Goal: Task Accomplishment & Management: Use online tool/utility

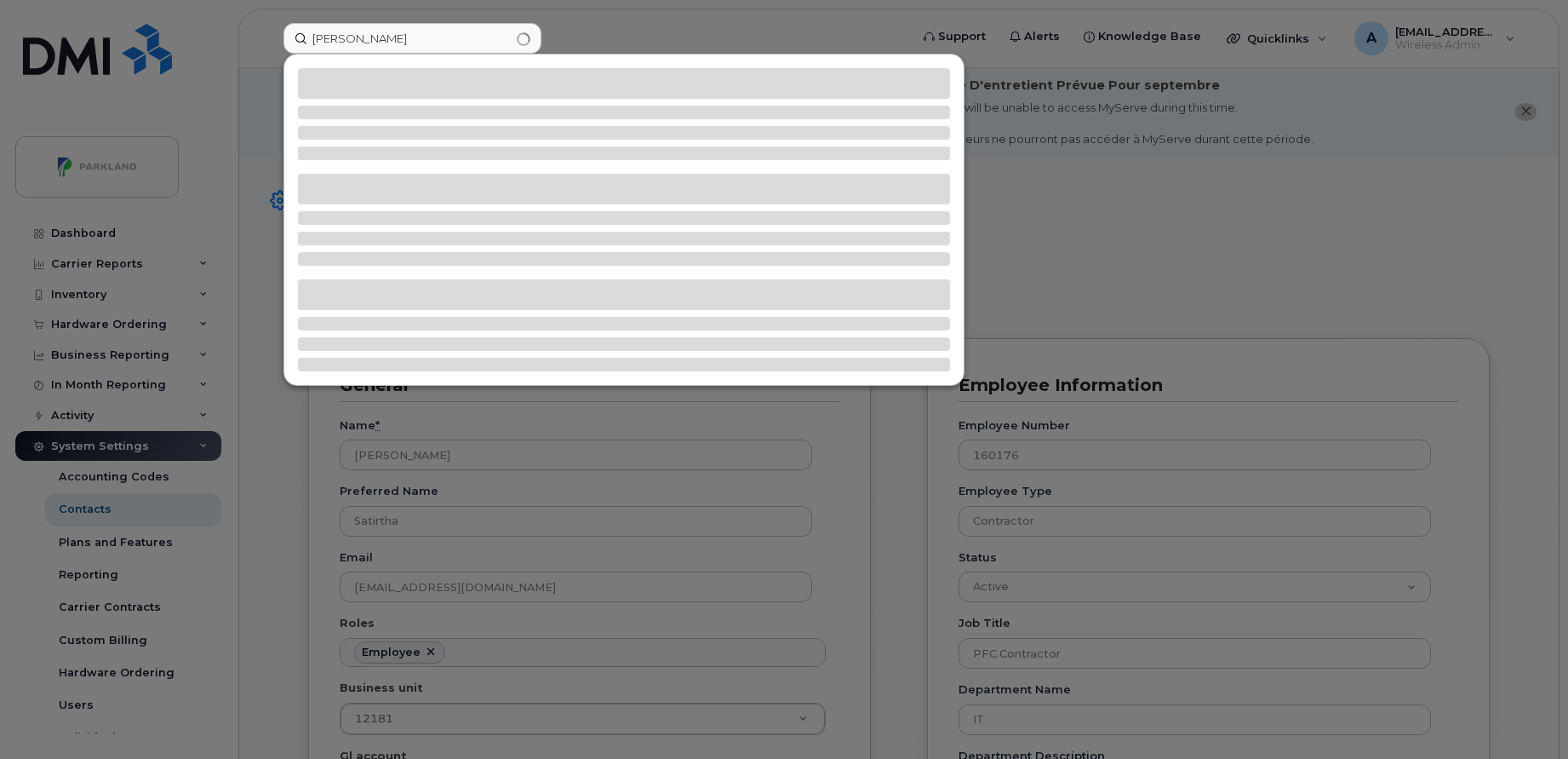
scroll to position [51, 0]
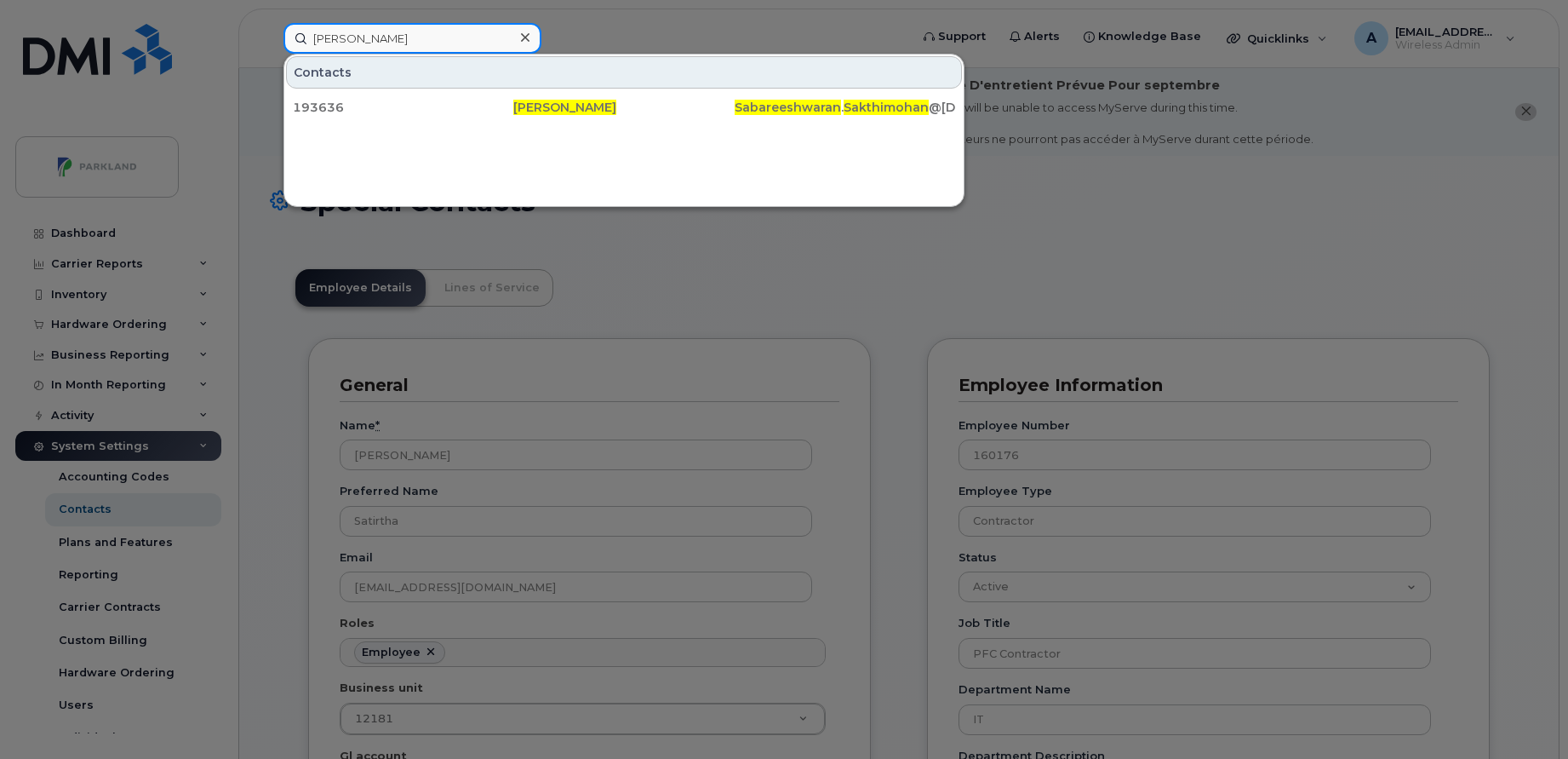
paste input "Rosalyn Cheng"
paste input "eagan Nagel"
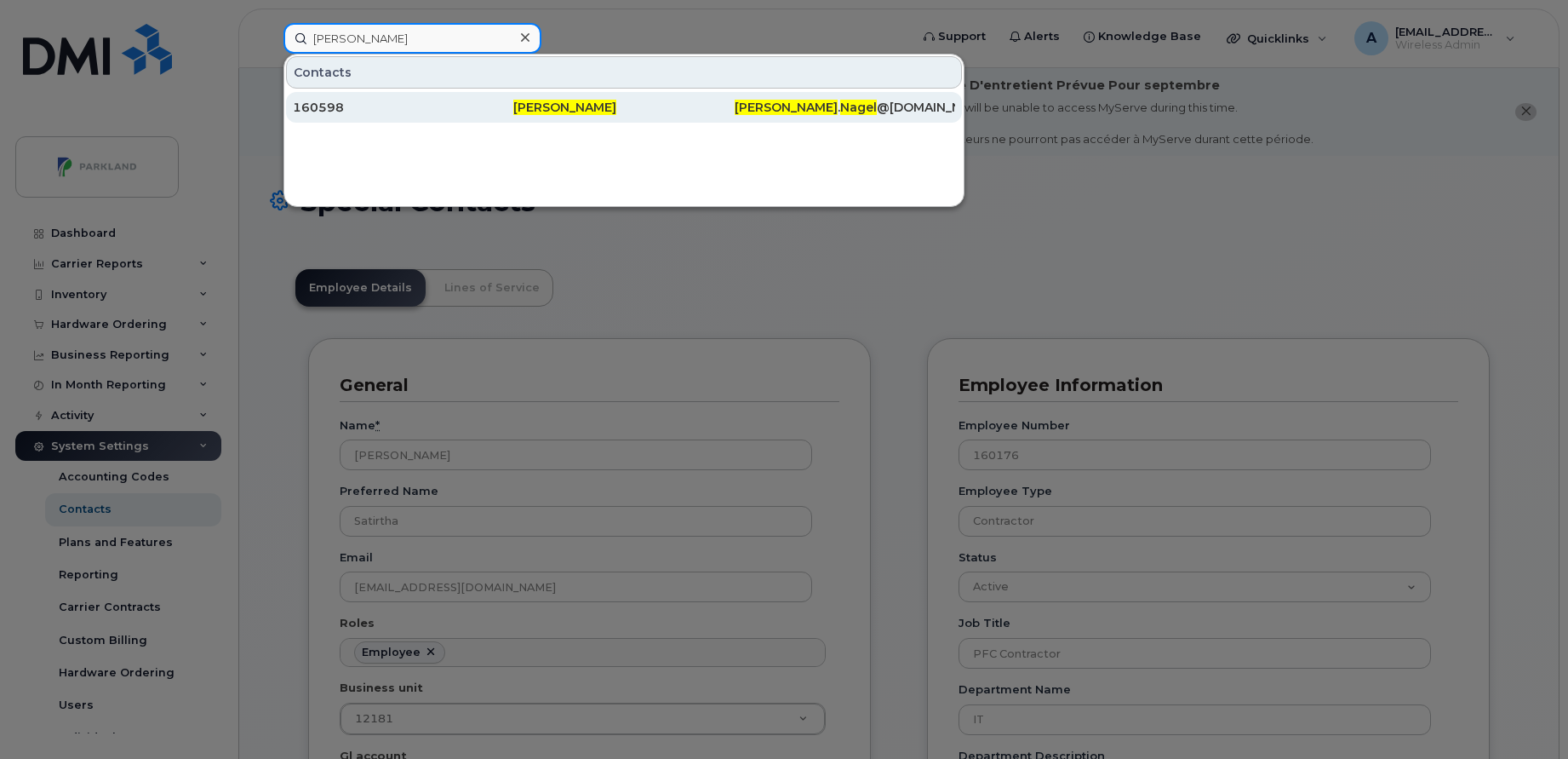
type input "Reagan Nagel"
click at [502, 112] on div "160598" at bounding box center [403, 107] width 220 height 17
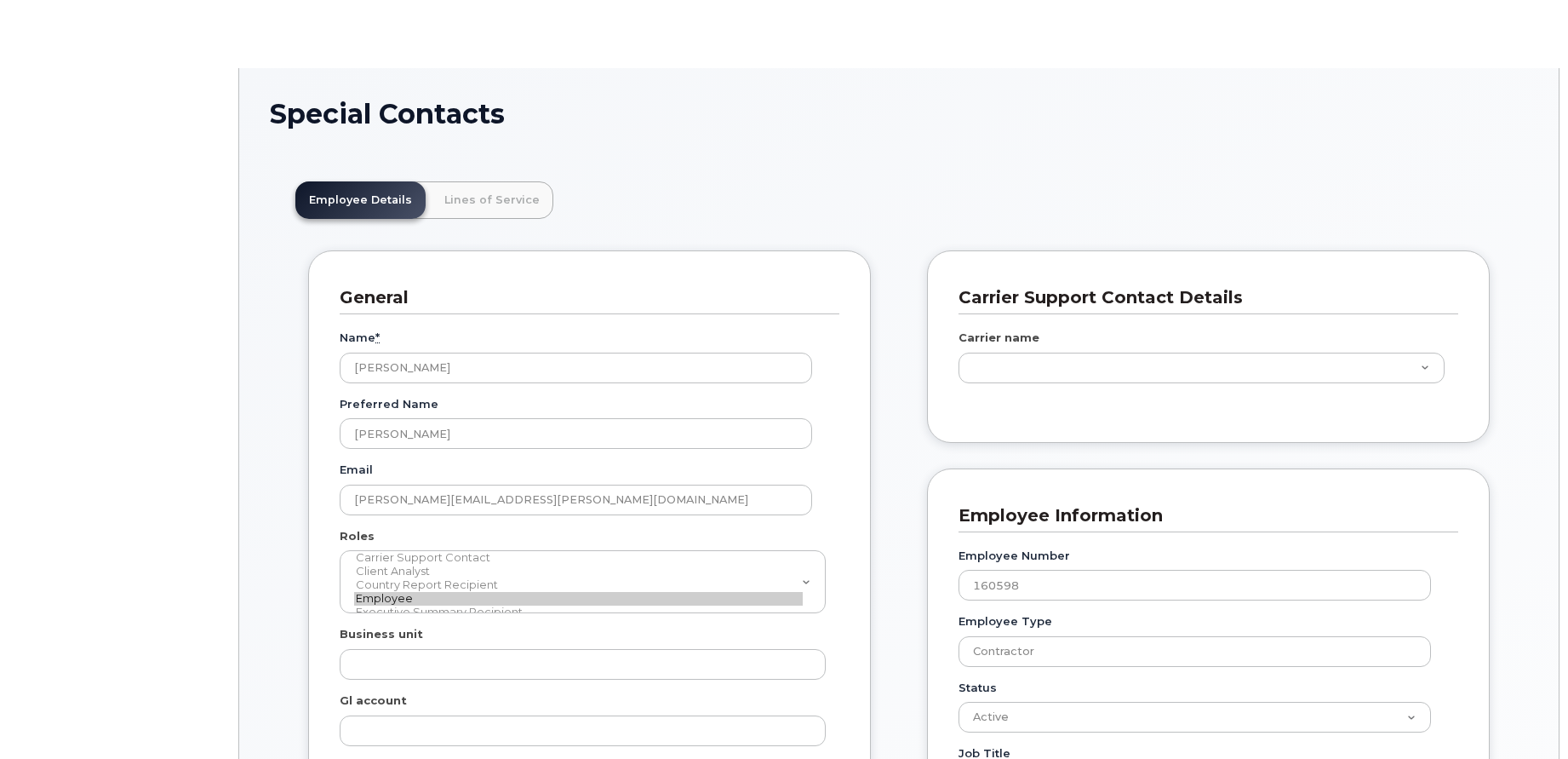
type input "4776176"
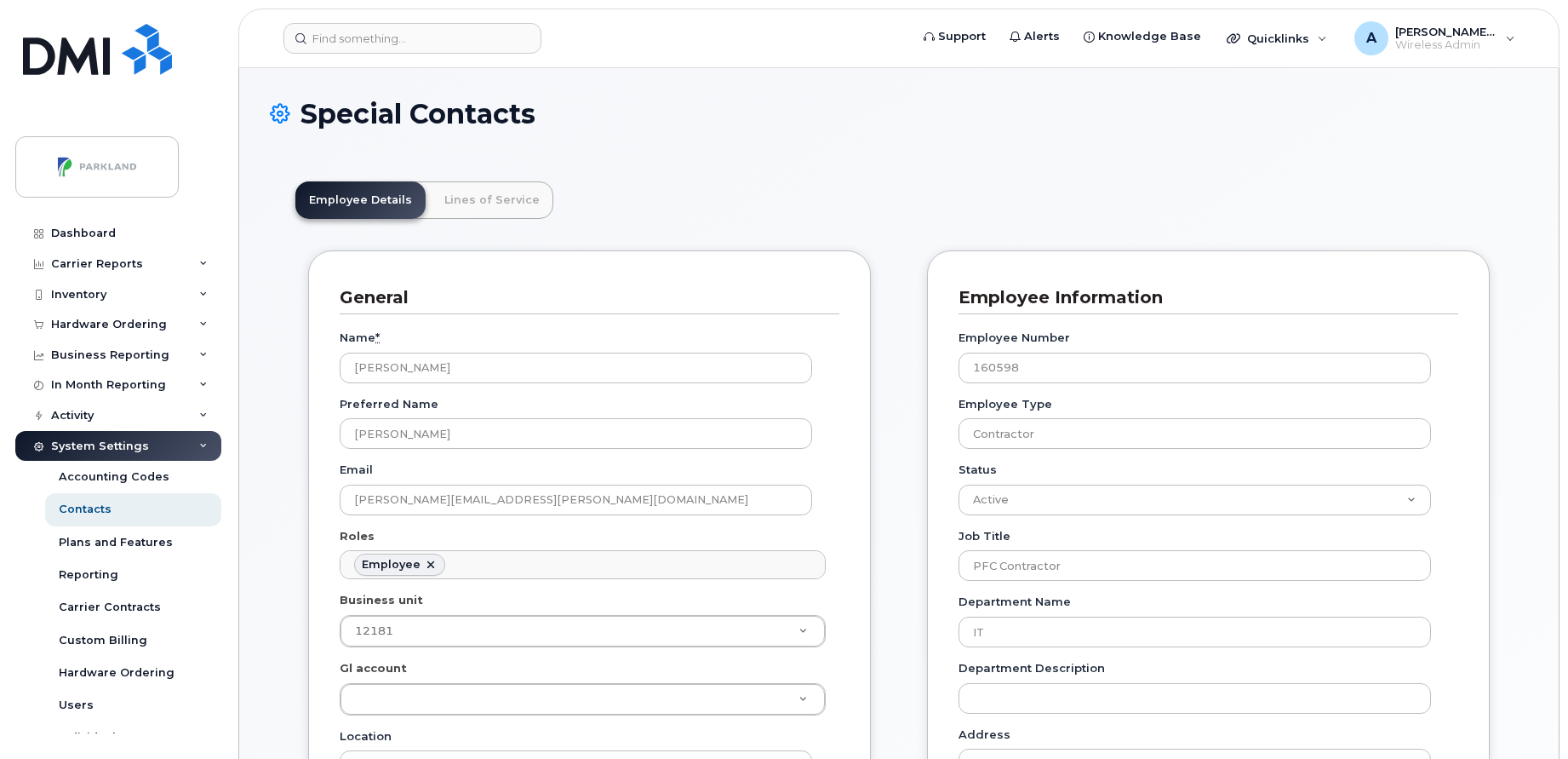
scroll to position [51, 0]
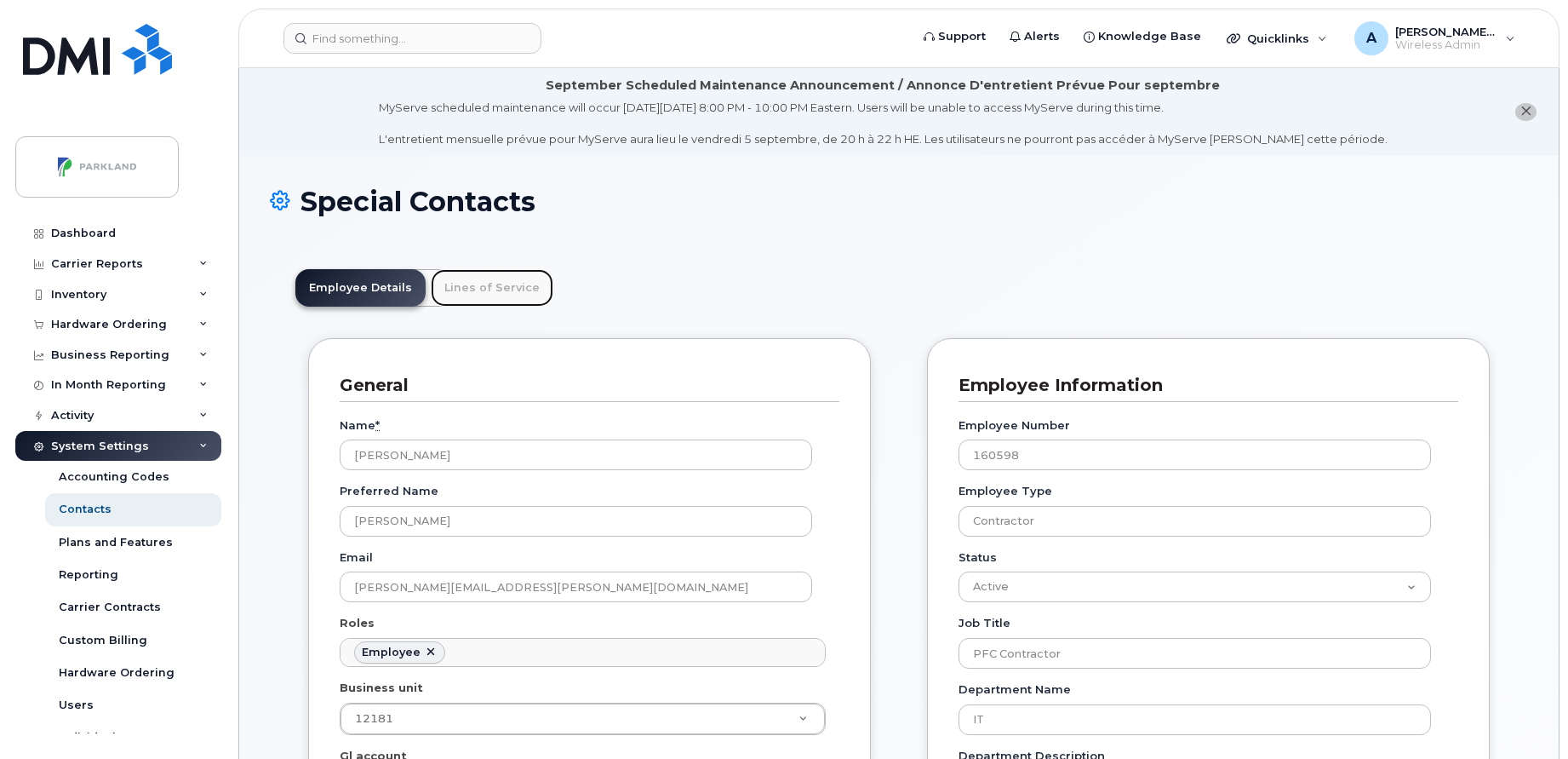
click at [507, 284] on link "Lines of Service" at bounding box center [492, 288] width 123 height 37
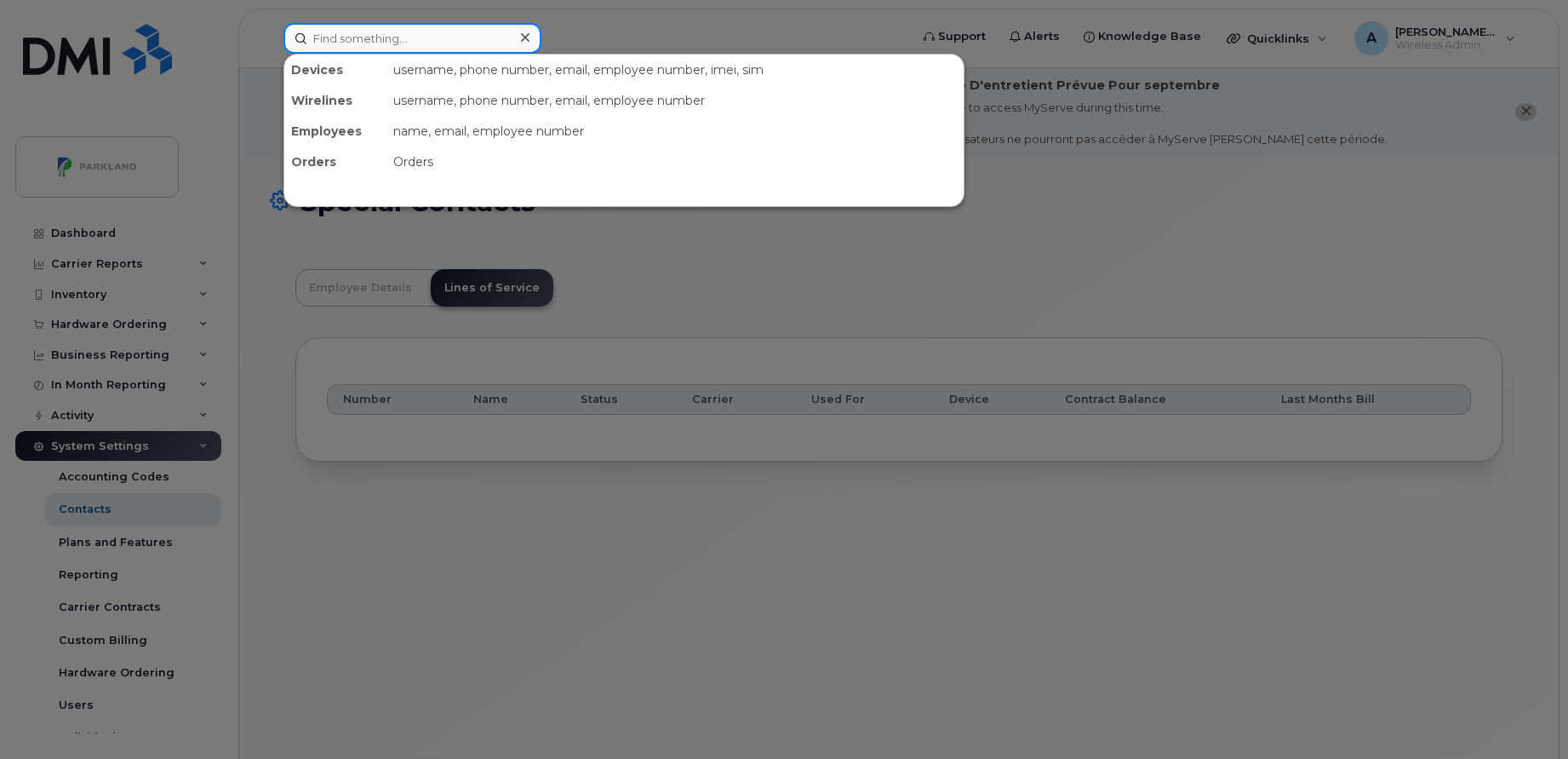
click at [500, 44] on input at bounding box center [412, 38] width 258 height 30
paste input "Raveena Masuta"
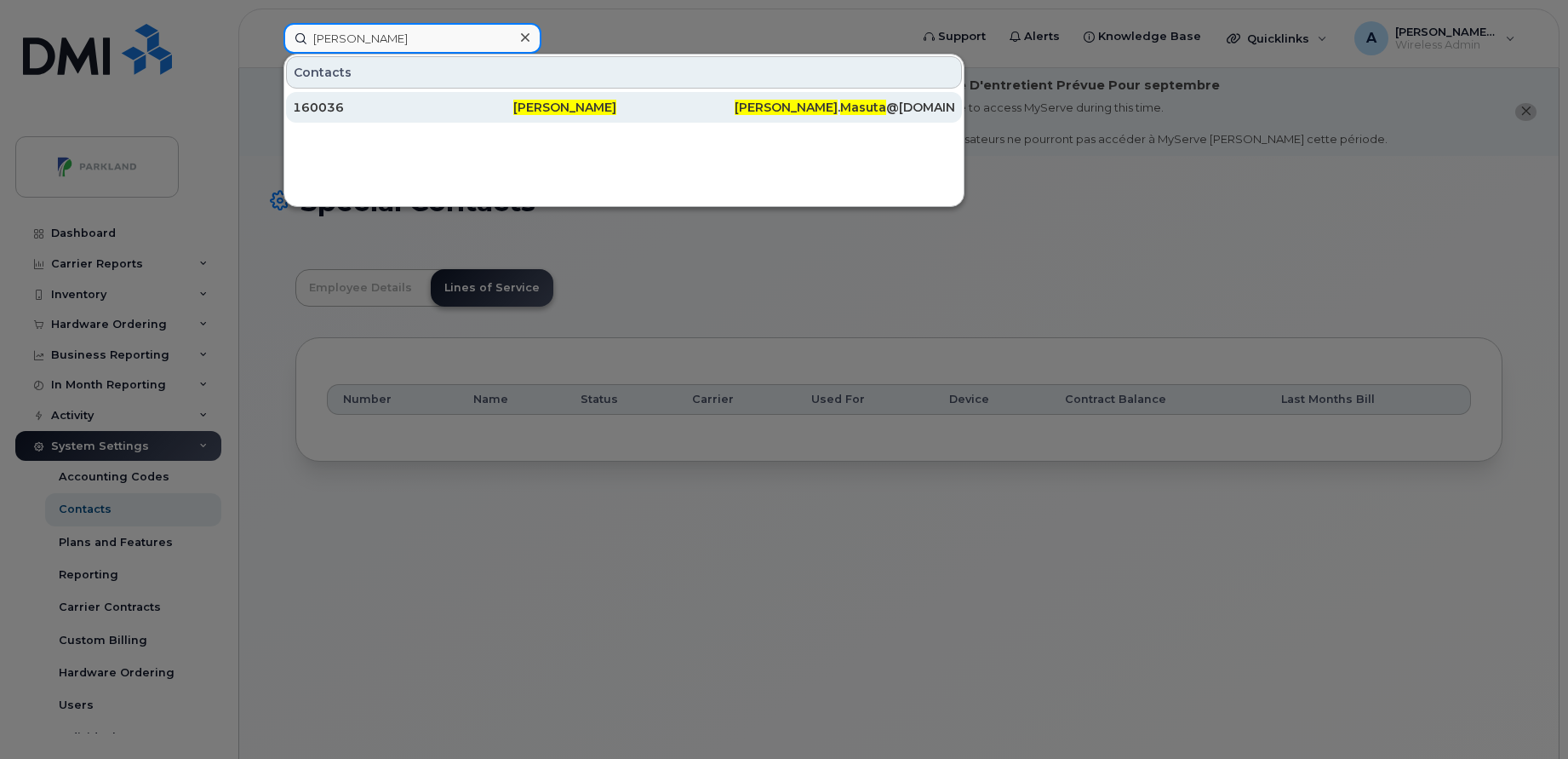
type input "Raveena Masuta"
click at [454, 93] on div "160036" at bounding box center [403, 107] width 220 height 30
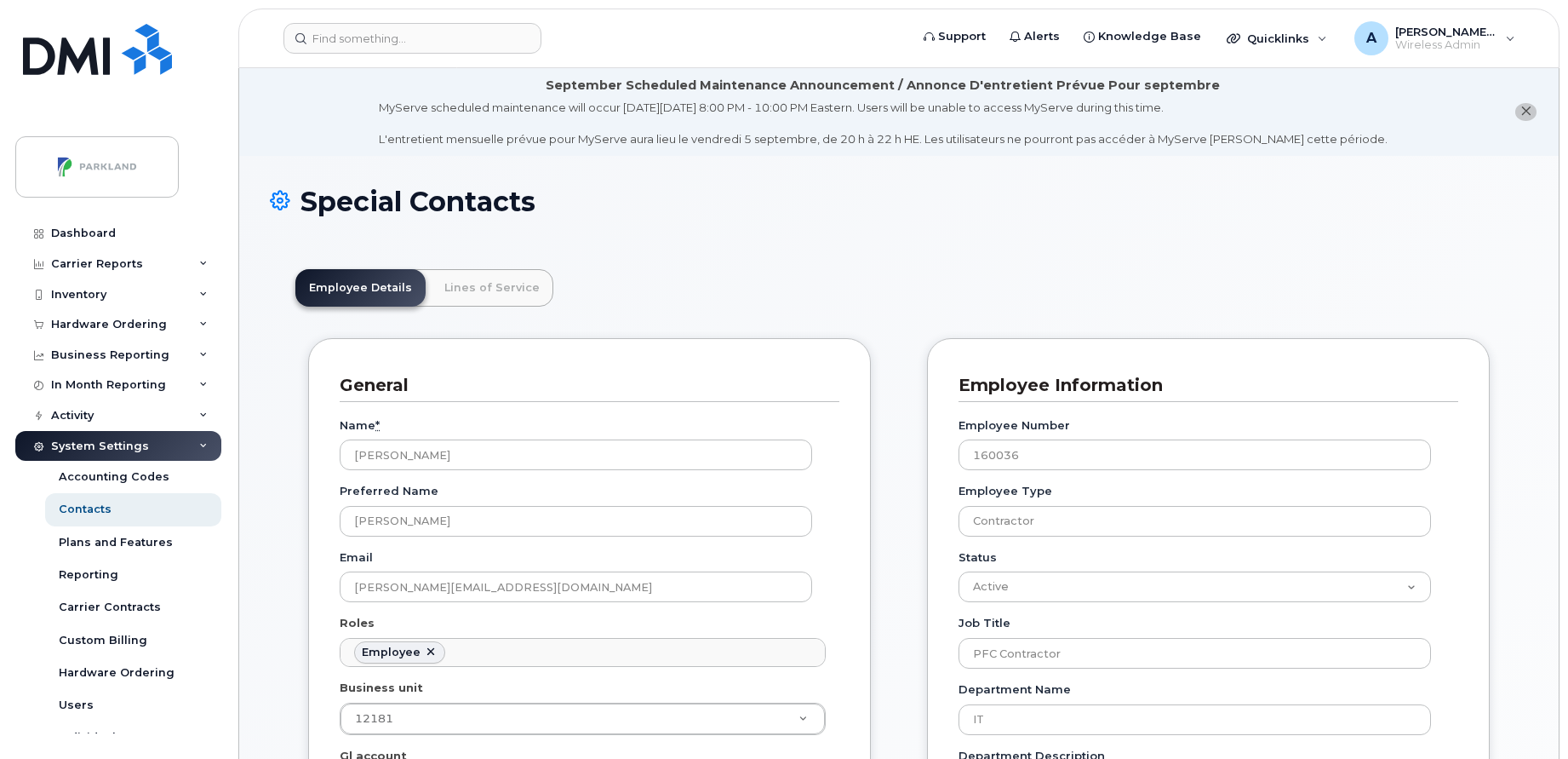
scroll to position [51, 0]
click at [481, 281] on link "Lines of Service" at bounding box center [492, 288] width 123 height 37
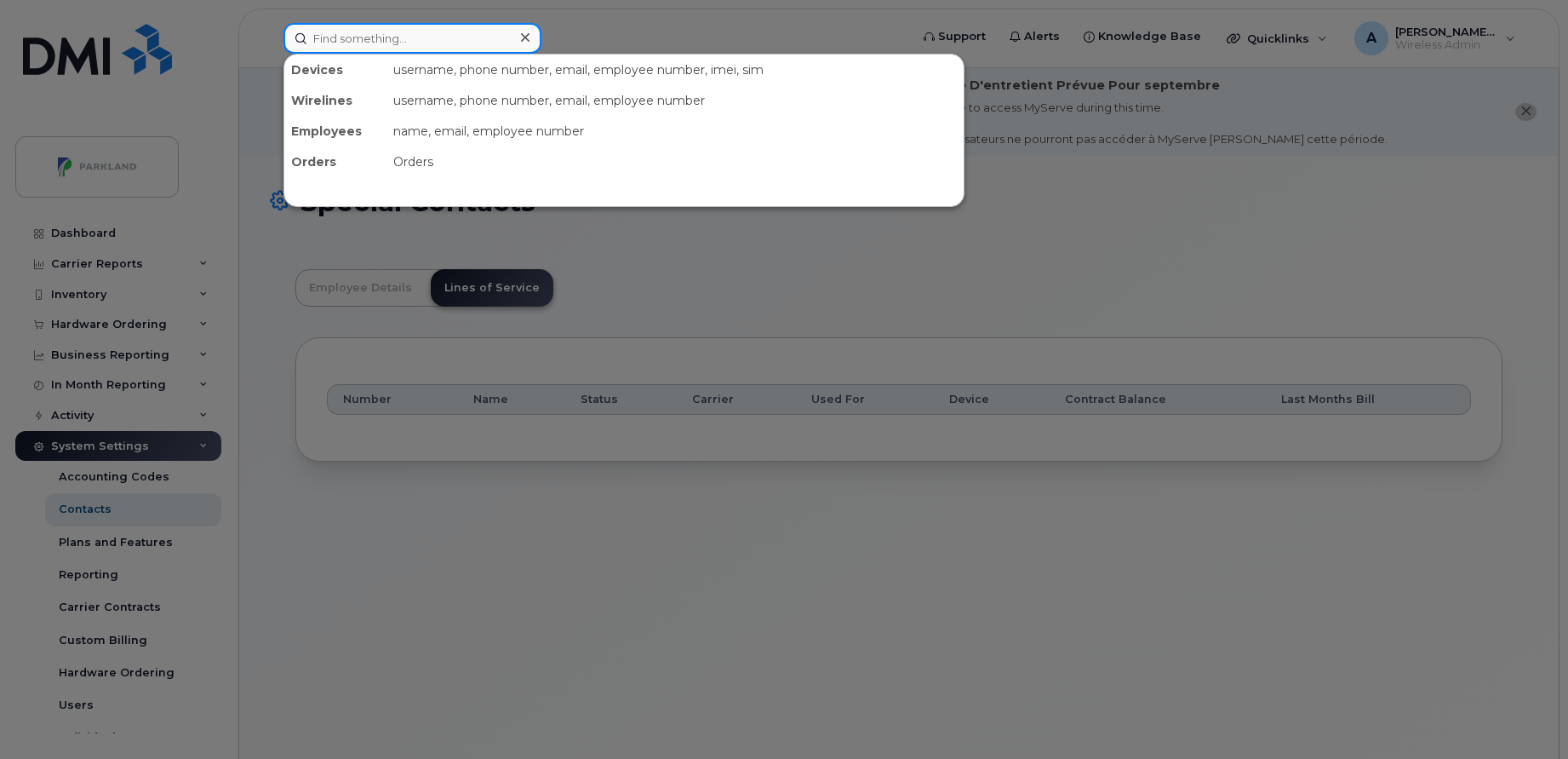
click at [437, 43] on input at bounding box center [412, 38] width 258 height 30
paste input "[PERSON_NAME]"
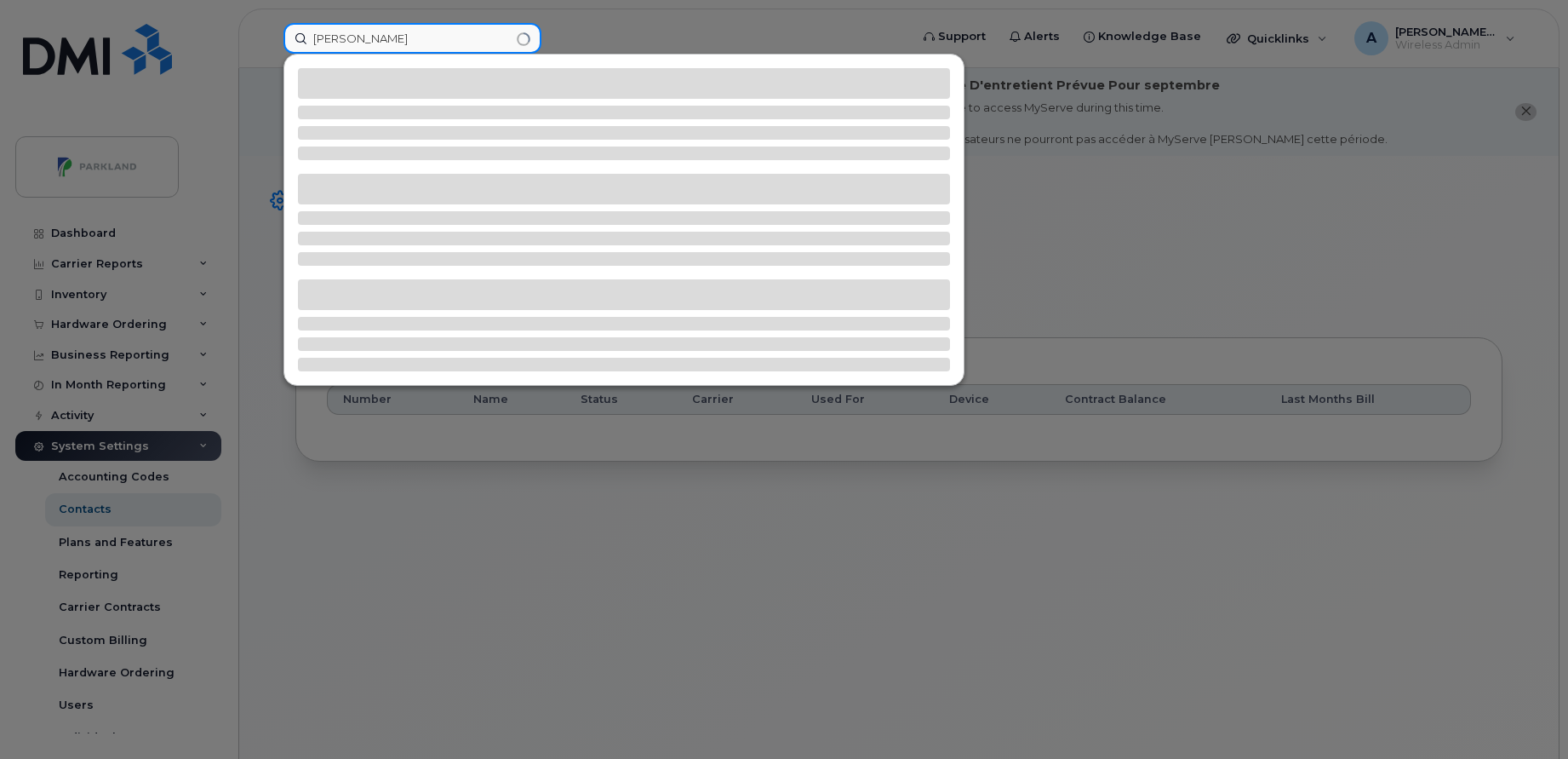
type input "[PERSON_NAME]"
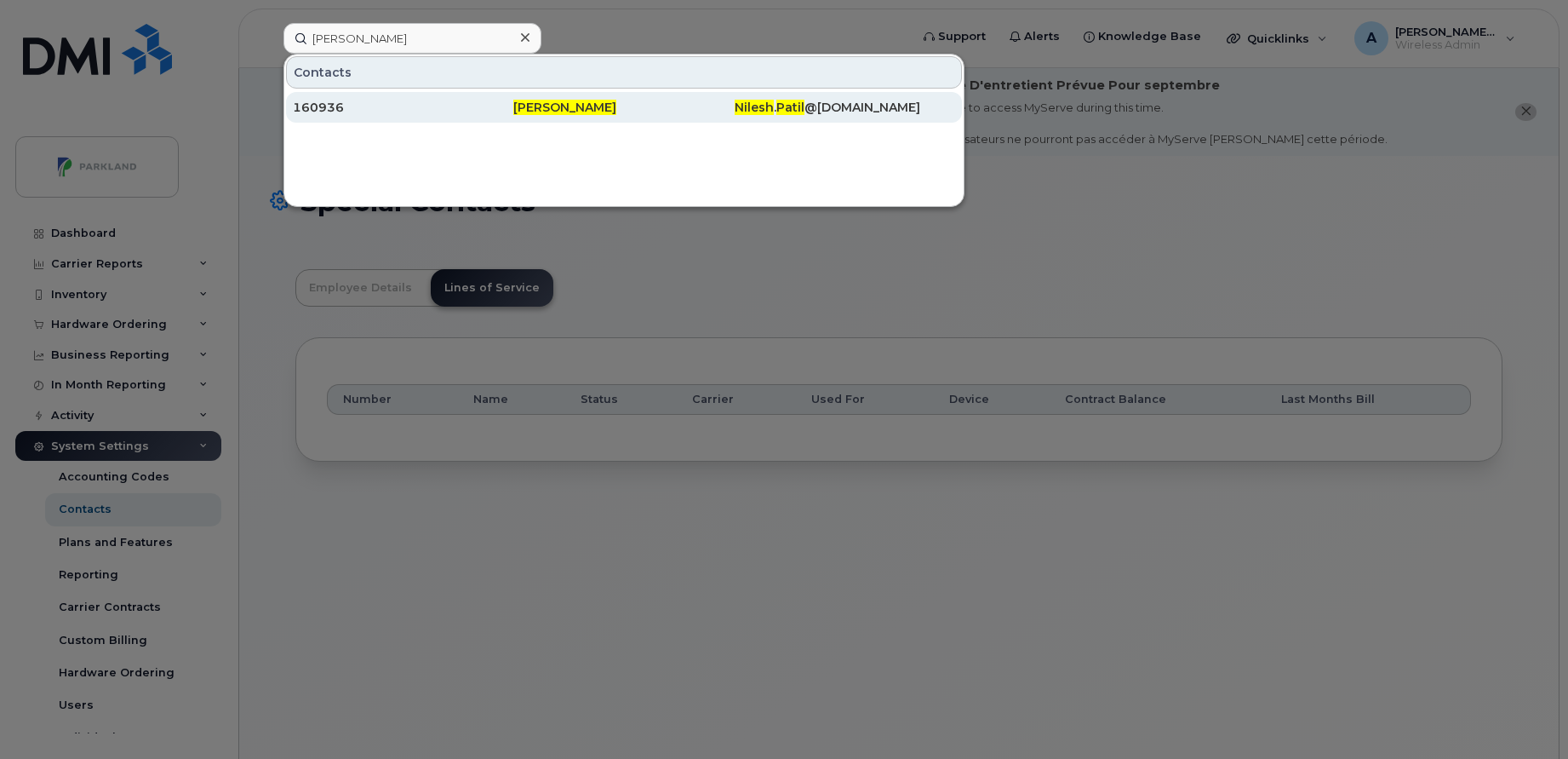
click at [429, 101] on div "160936" at bounding box center [403, 107] width 220 height 17
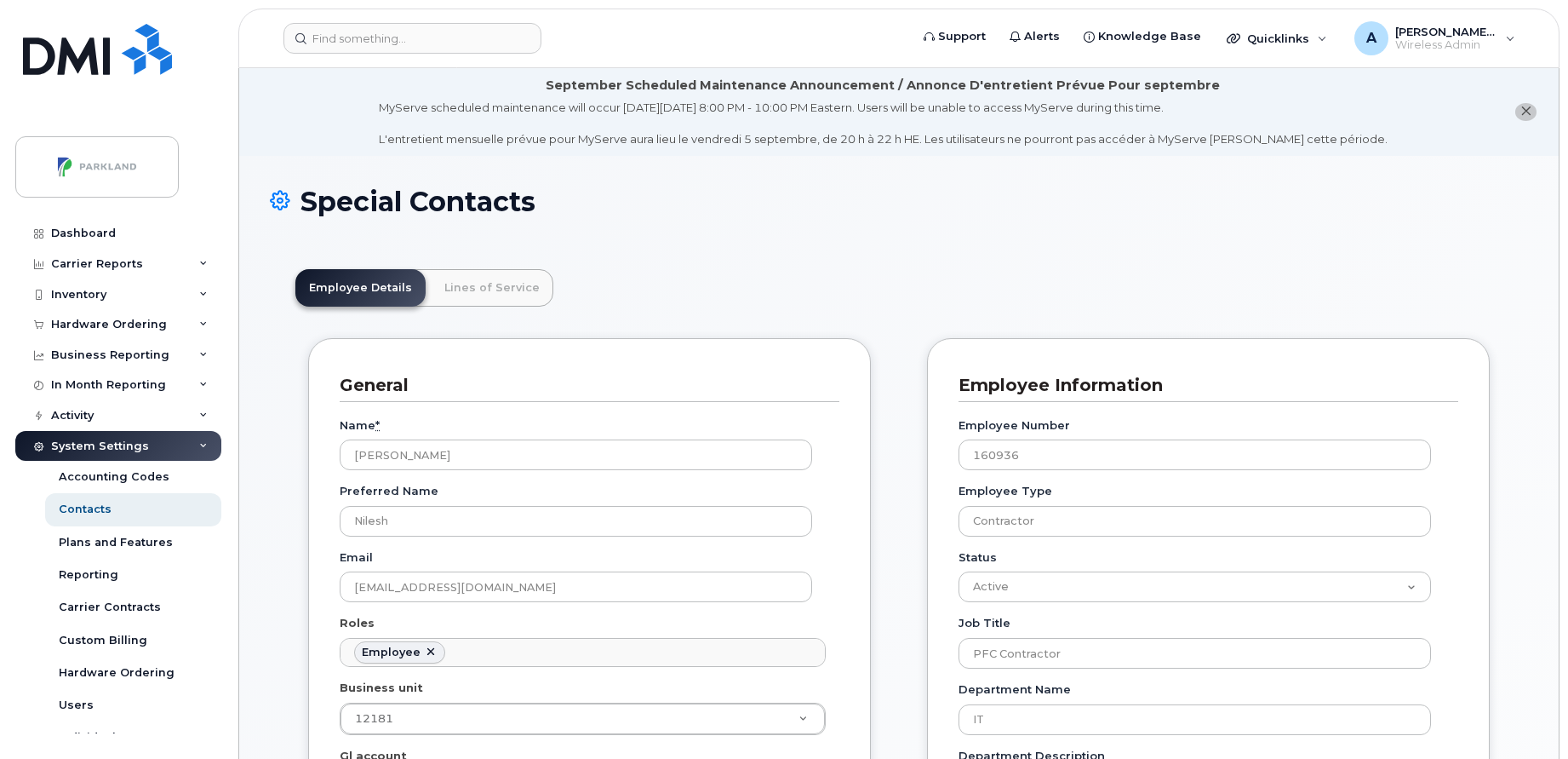
scroll to position [51, 0]
click at [482, 280] on link "Lines of Service" at bounding box center [492, 288] width 123 height 37
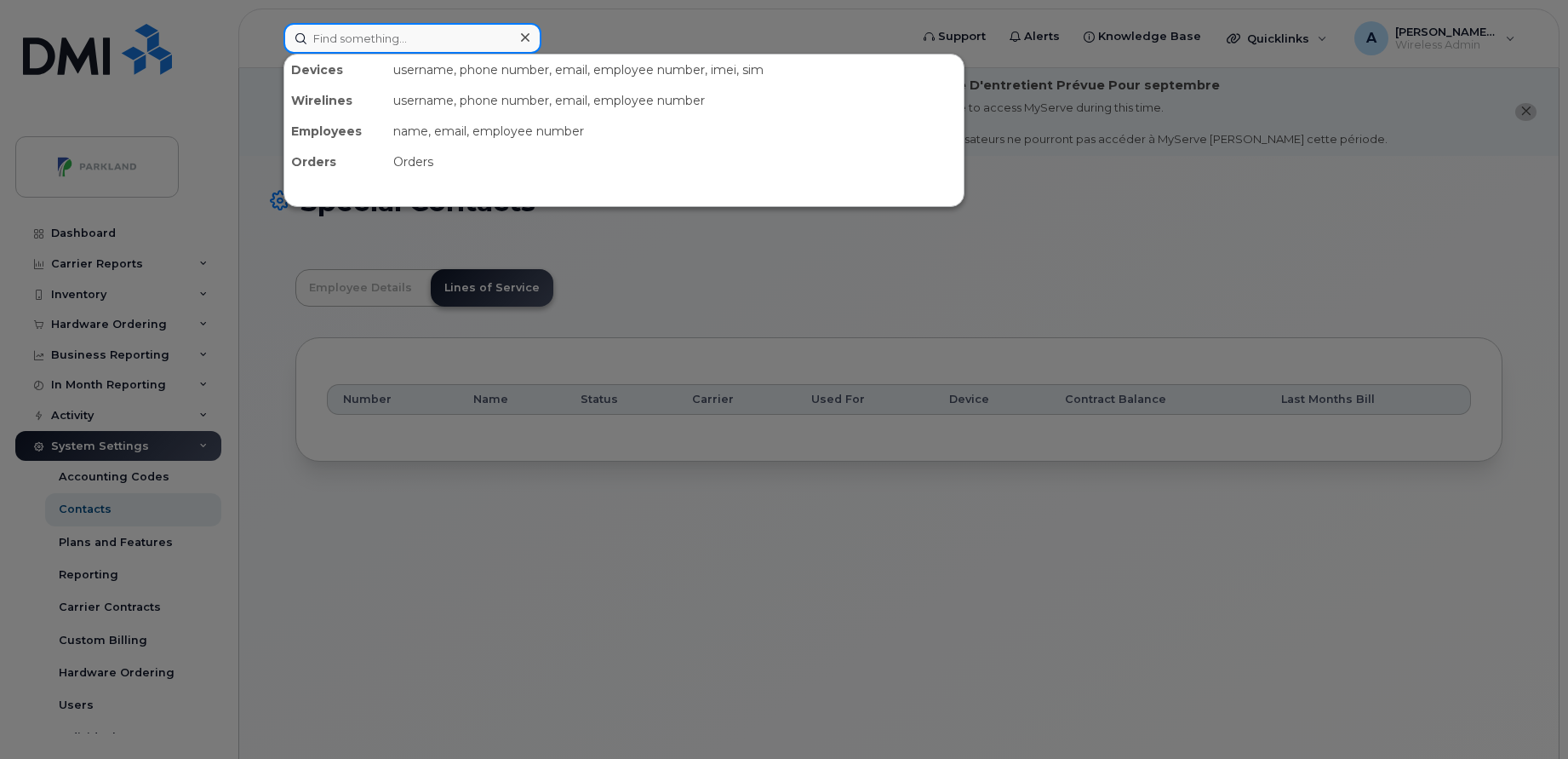
click at [523, 33] on div at bounding box center [412, 38] width 258 height 30
paste input "Meenu Sunny"
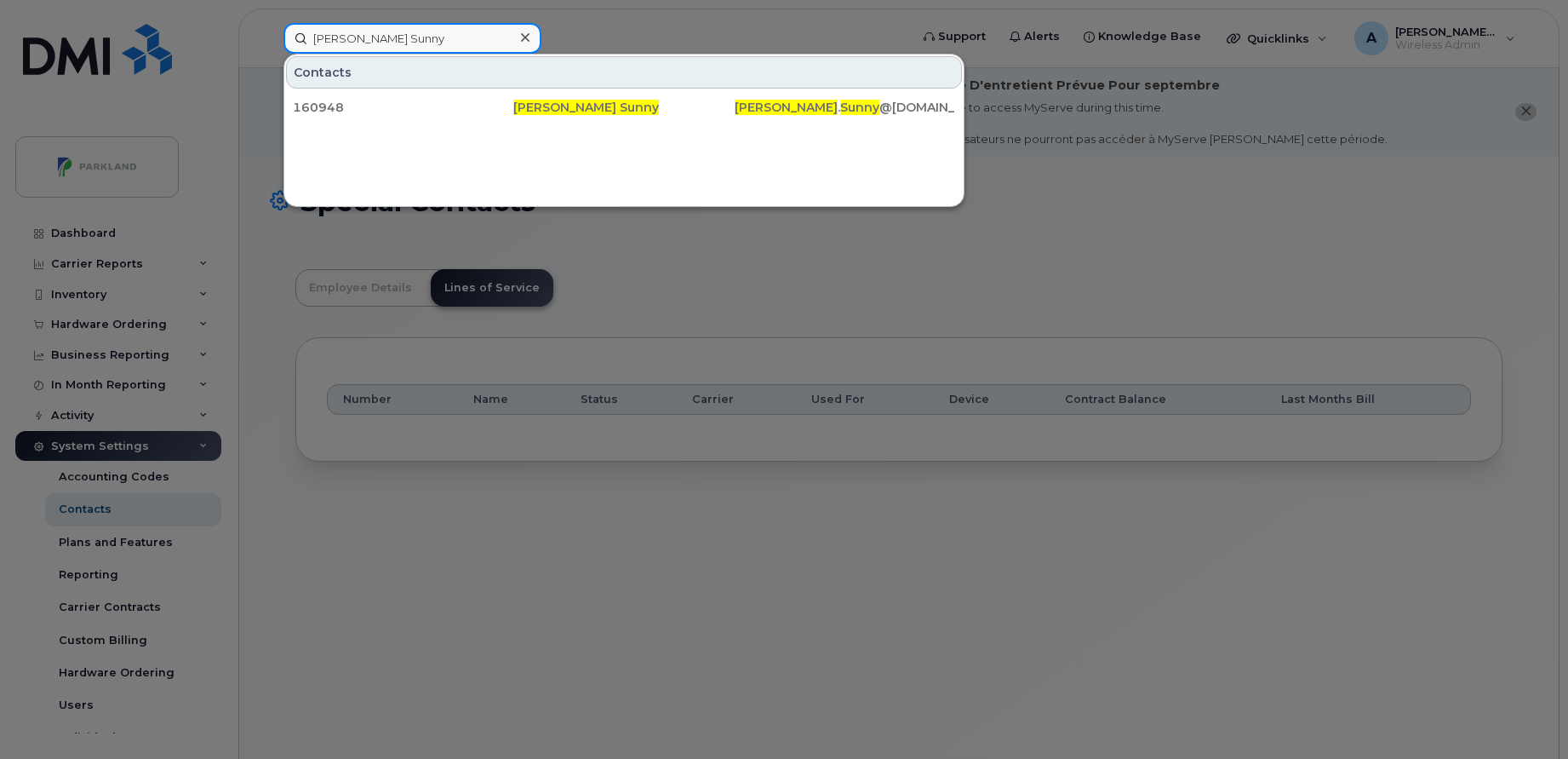
paste input "Aarti Singhaal"
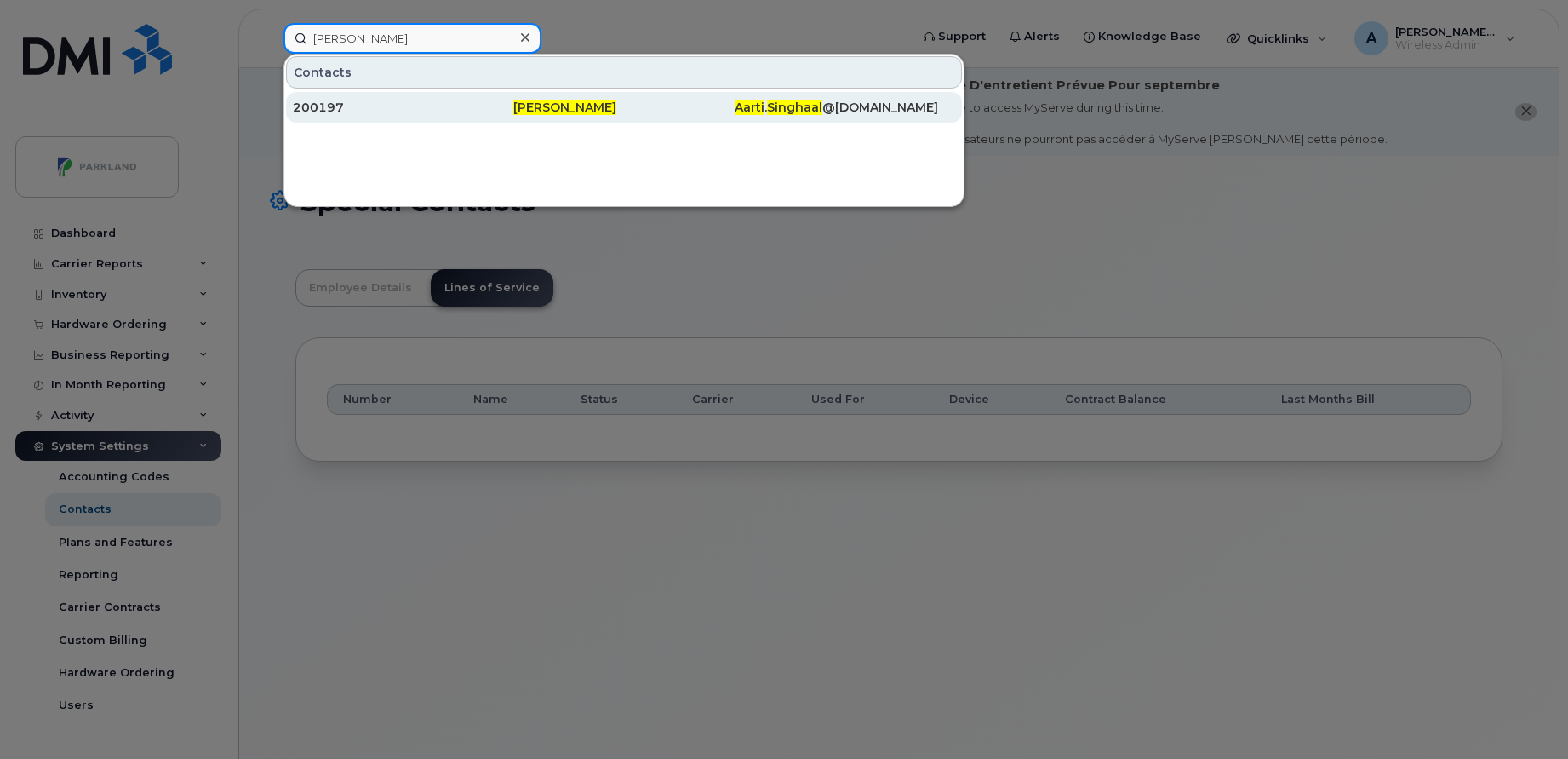
type input "Aarti Singhaal"
click at [511, 105] on div "200197" at bounding box center [403, 107] width 220 height 17
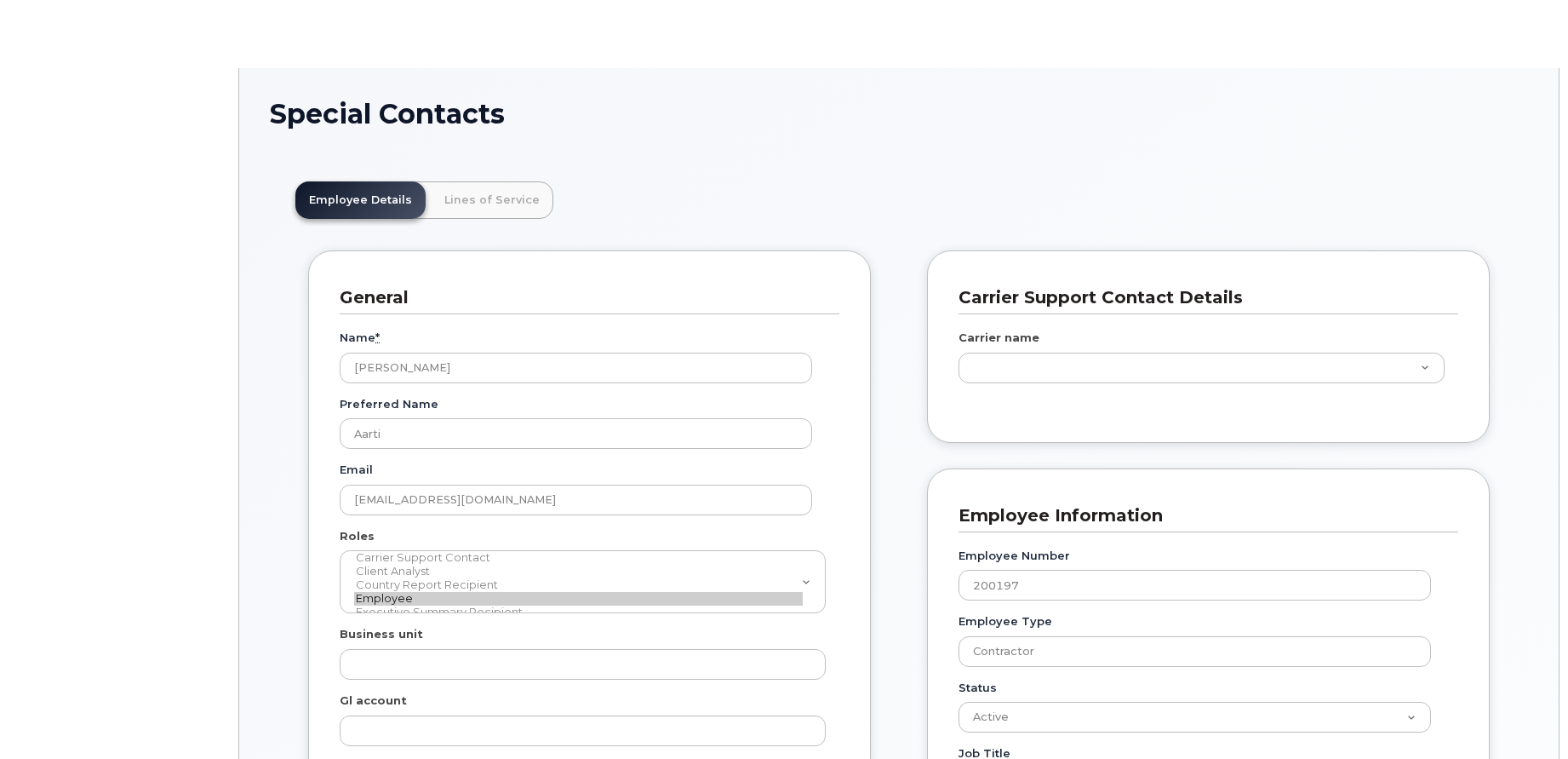
scroll to position [58, 0]
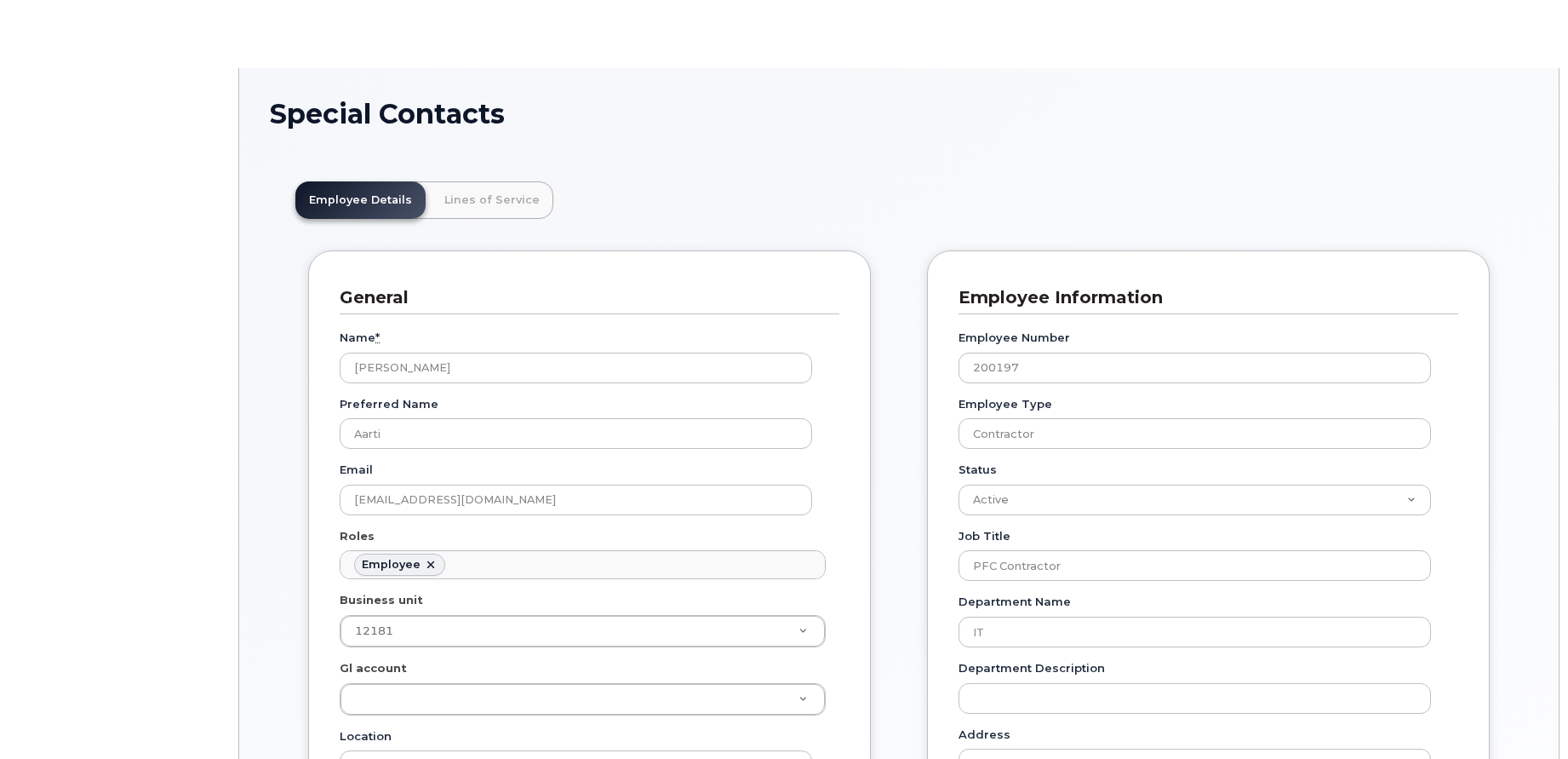
type input "4776176"
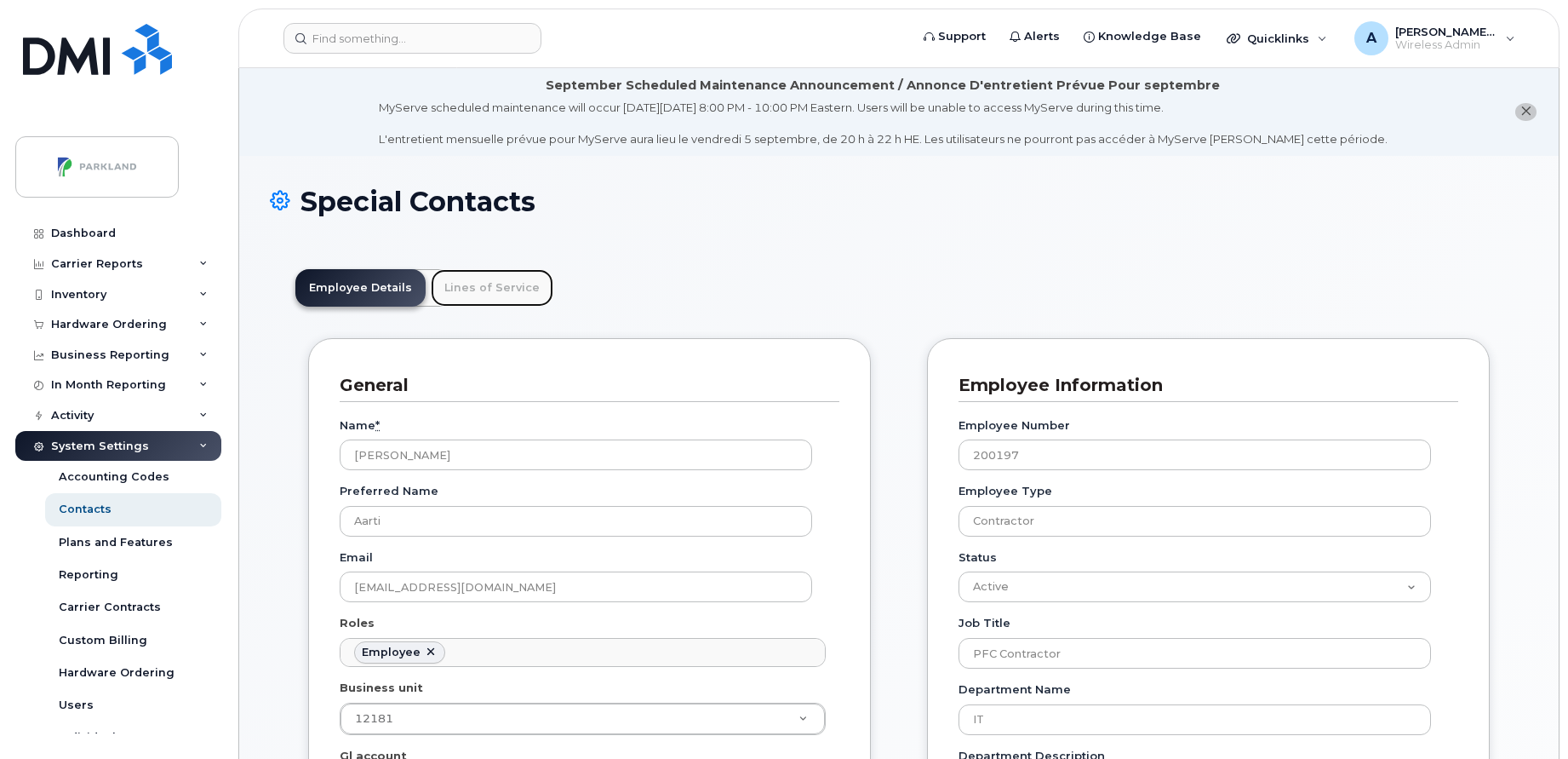
click at [466, 281] on link "Lines of Service" at bounding box center [492, 288] width 123 height 37
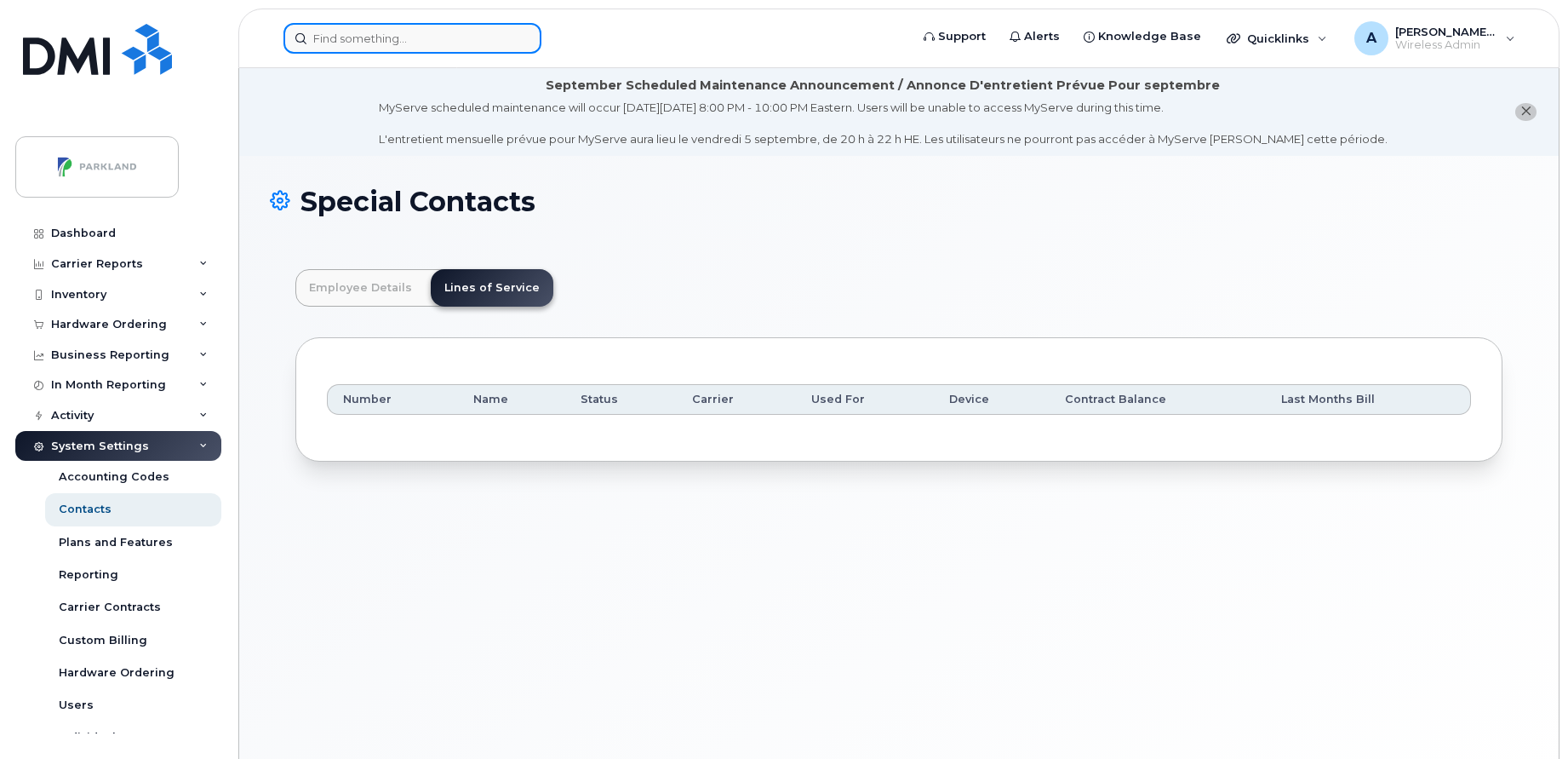
click at [413, 43] on input at bounding box center [412, 38] width 258 height 30
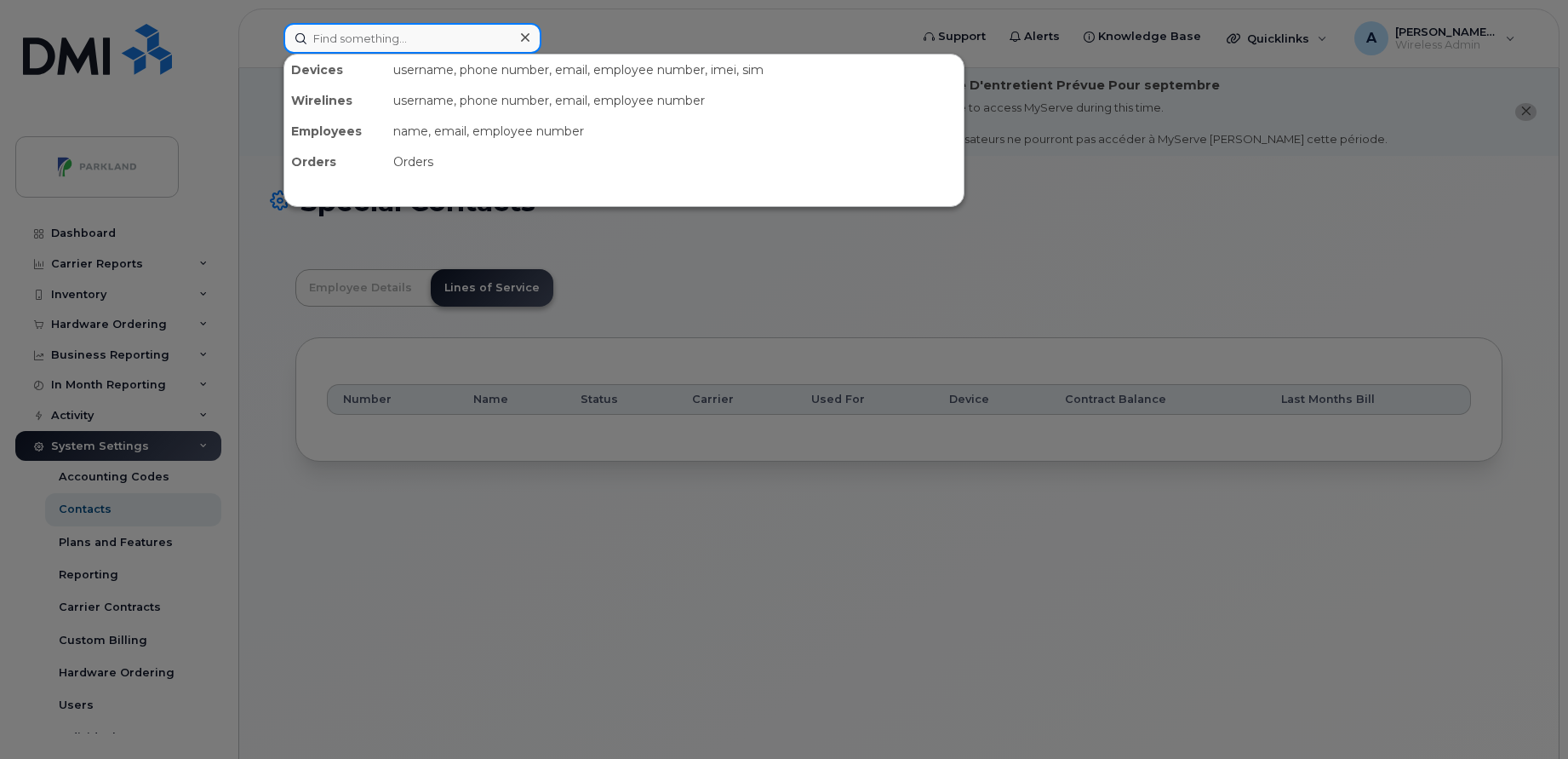
paste input "Linnea Jackson"
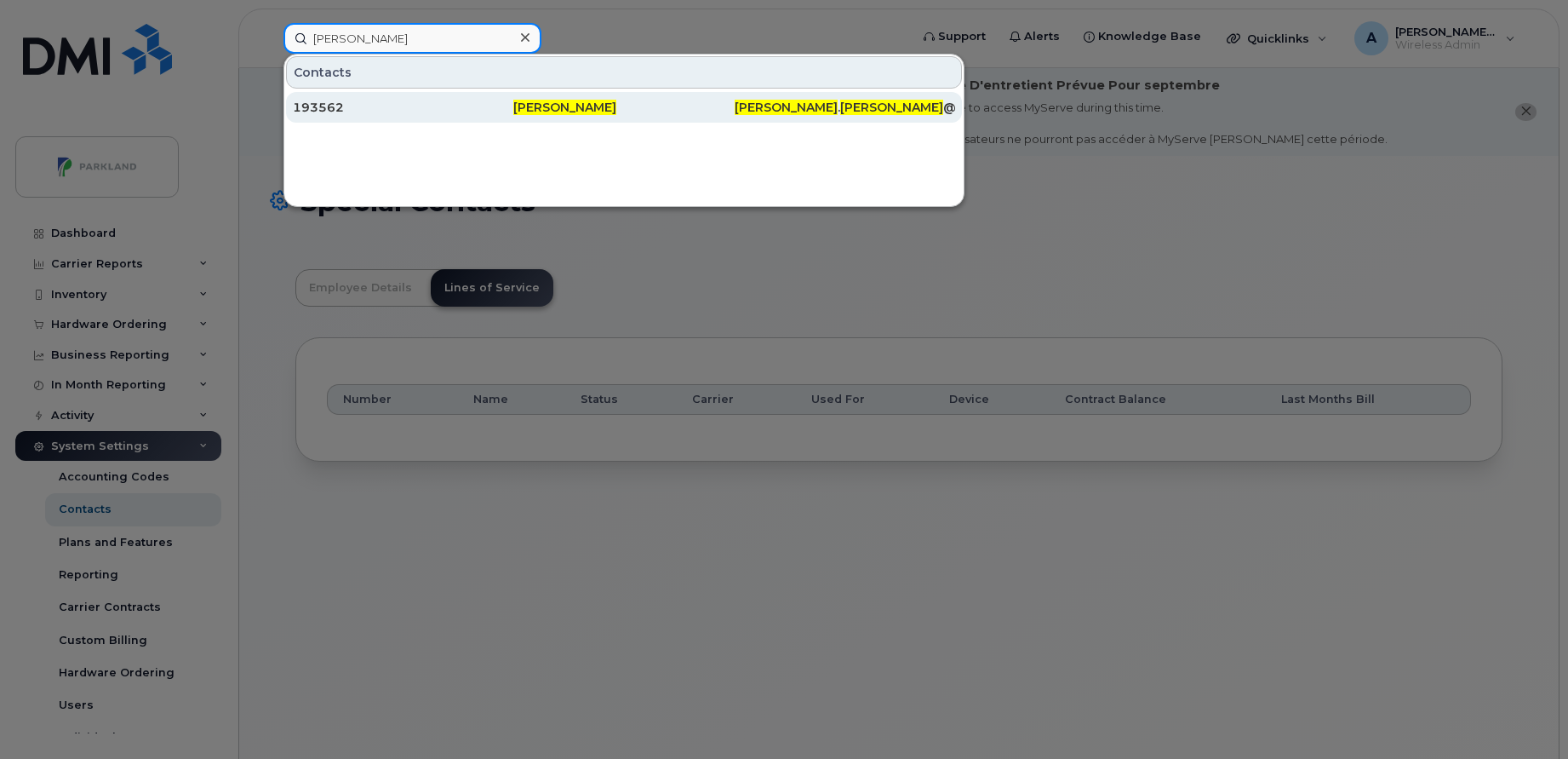
type input "Linnea Jackson"
click at [412, 108] on div "193562" at bounding box center [403, 107] width 220 height 17
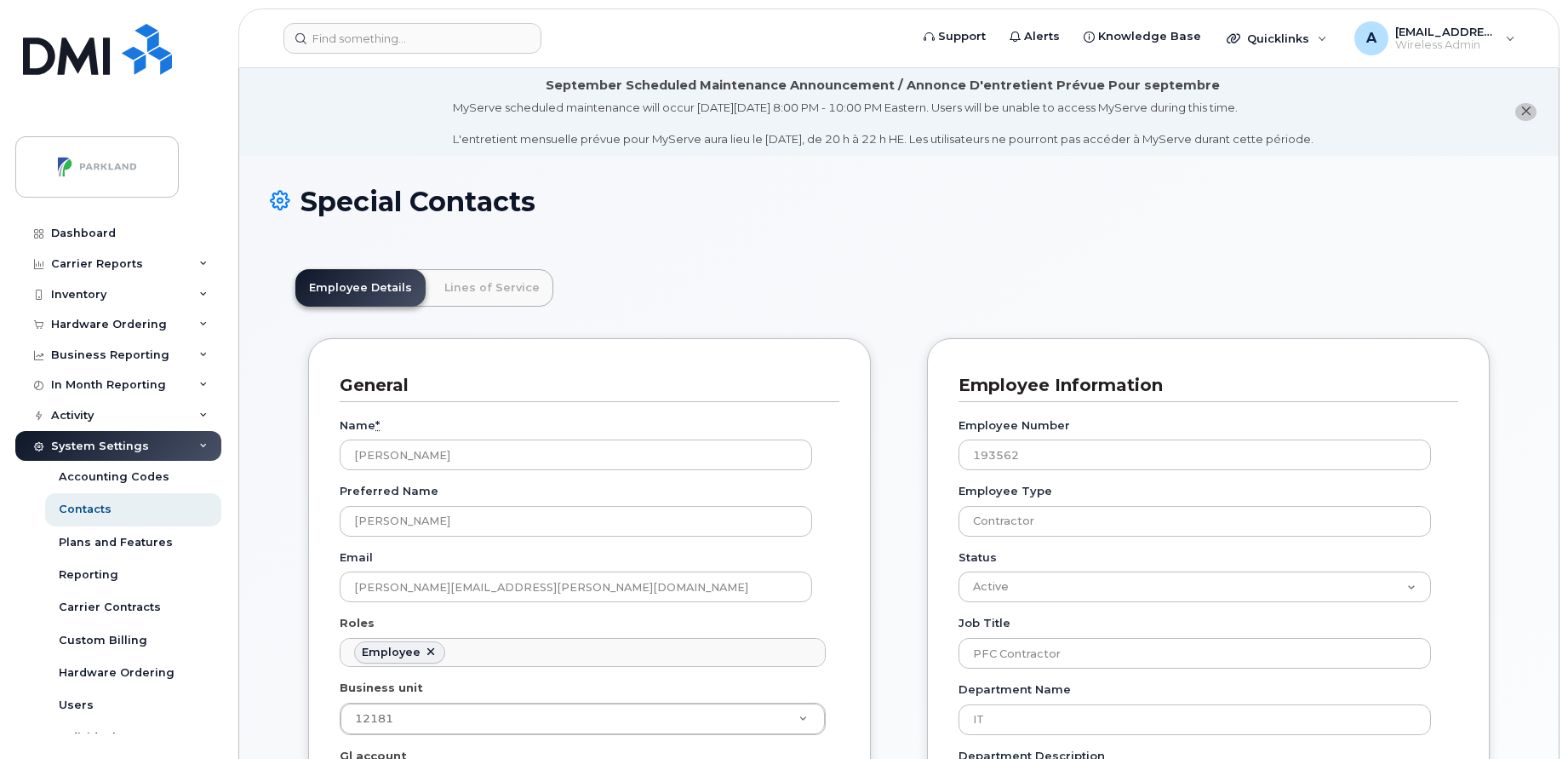
scroll to position [51, 0]
click at [483, 289] on link "Lines of Service" at bounding box center [492, 288] width 123 height 37
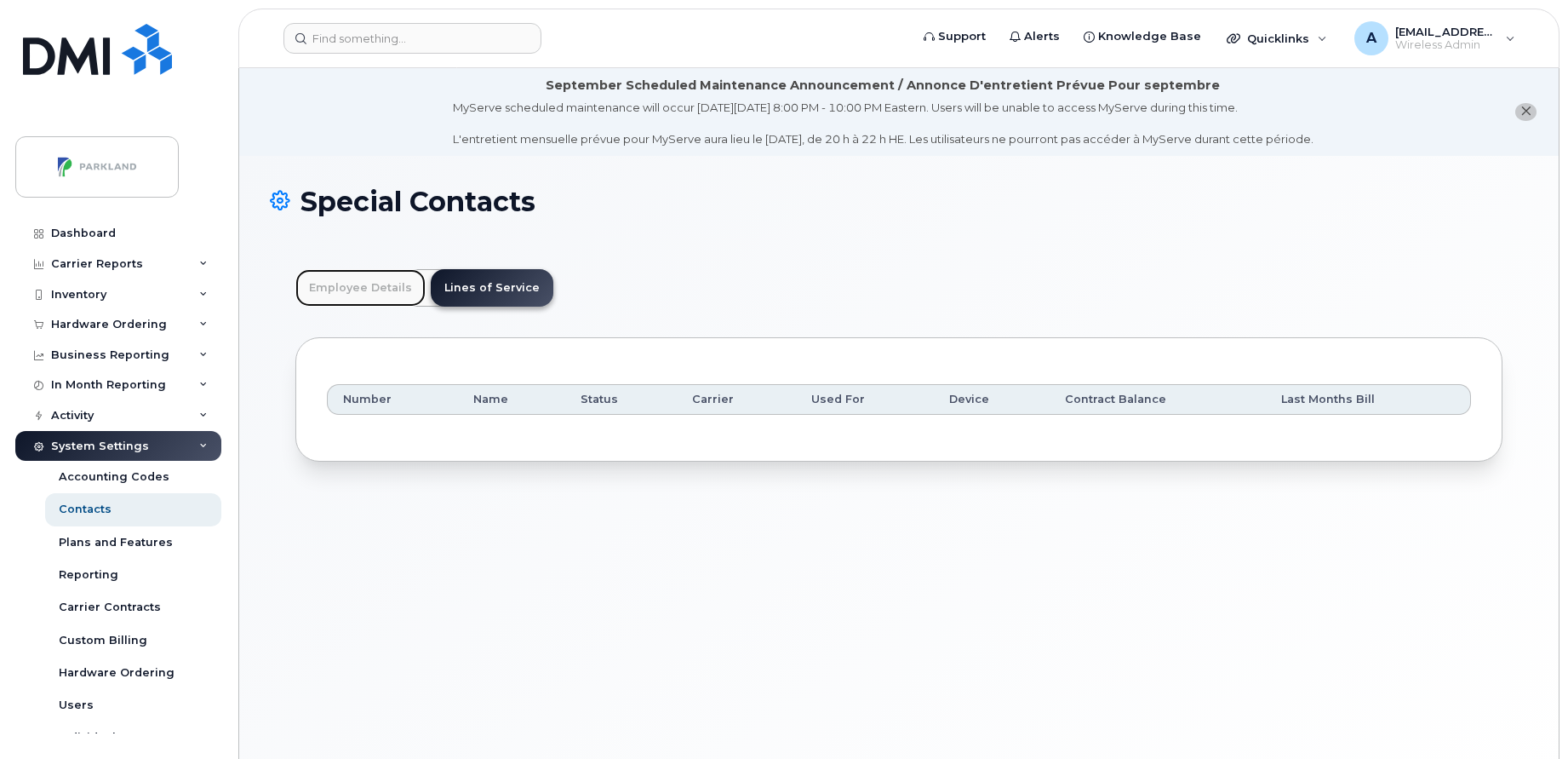
click at [388, 292] on link "Employee Details" at bounding box center [360, 288] width 131 height 37
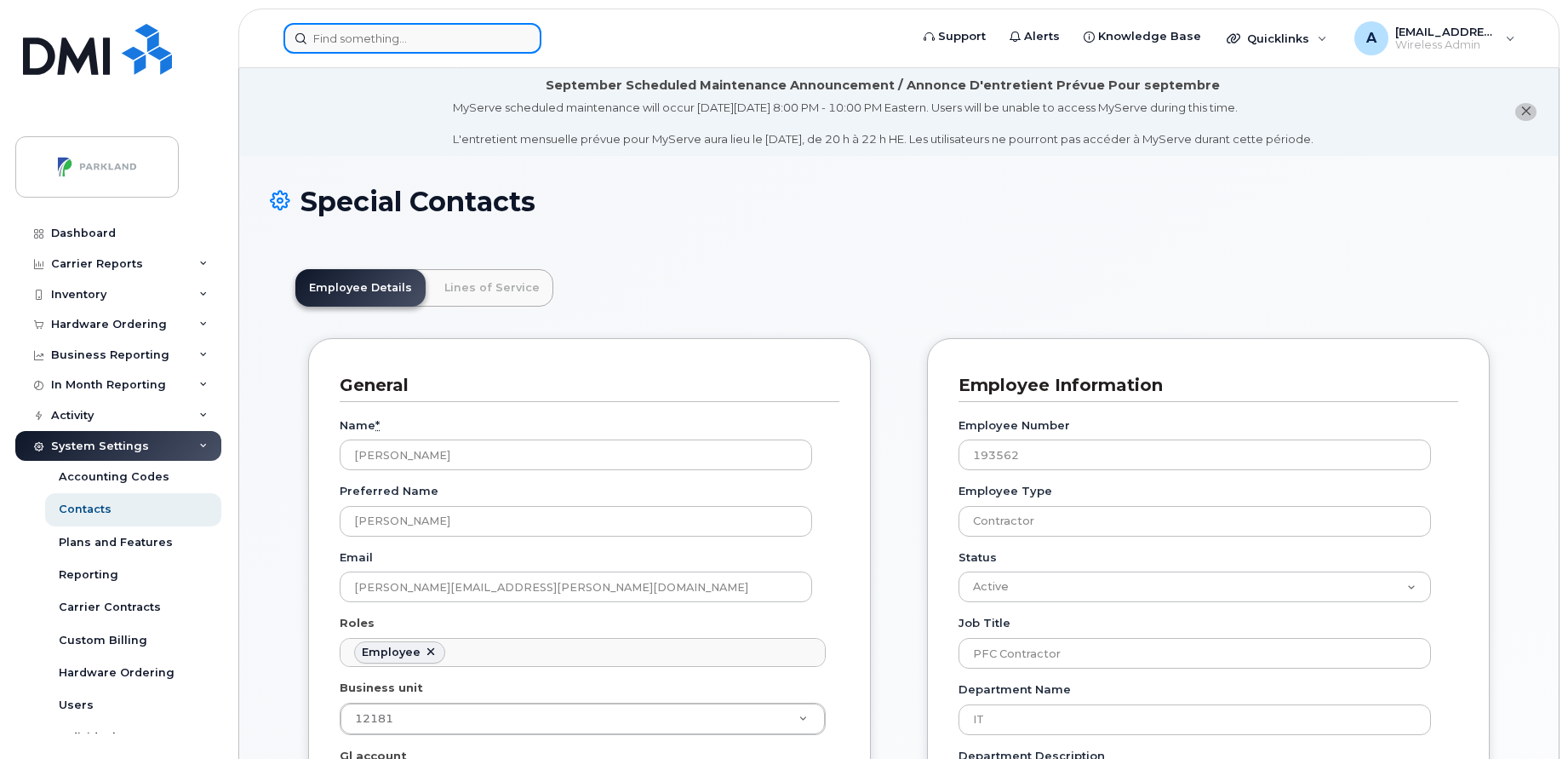
click at [477, 32] on input at bounding box center [412, 38] width 258 height 30
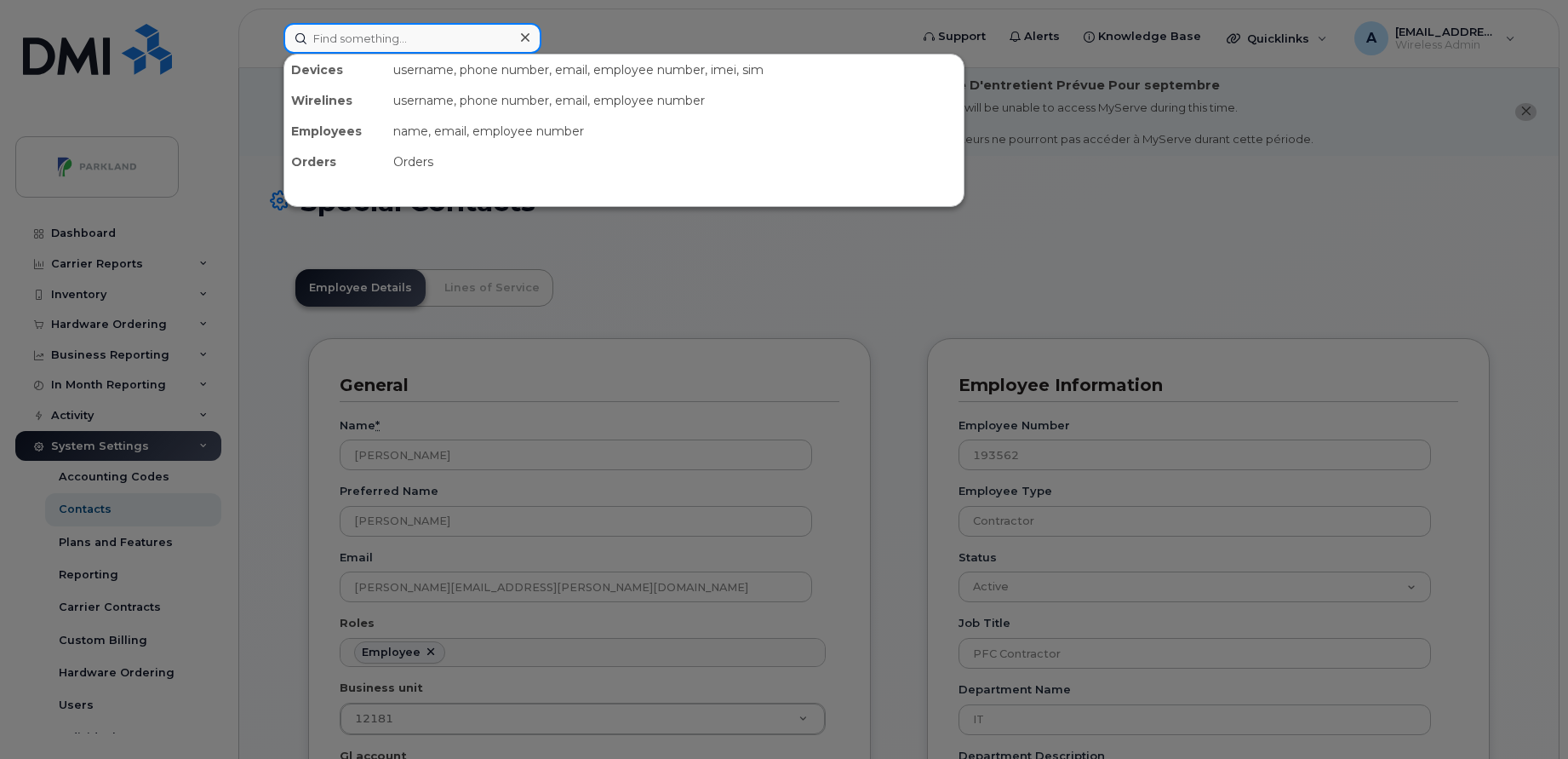
paste input "[PERSON_NAME]"
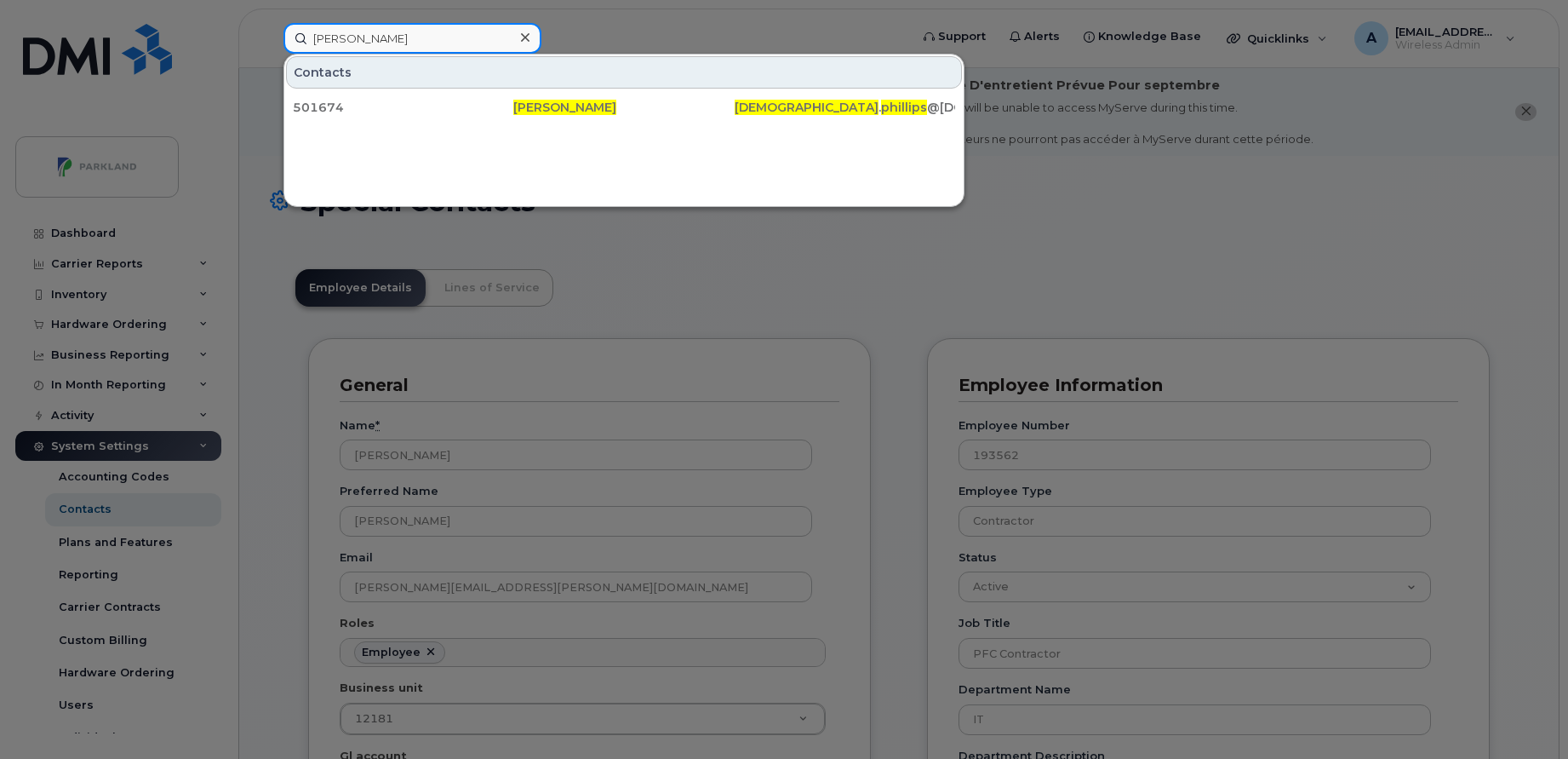
paste input "[PERSON_NAME]"
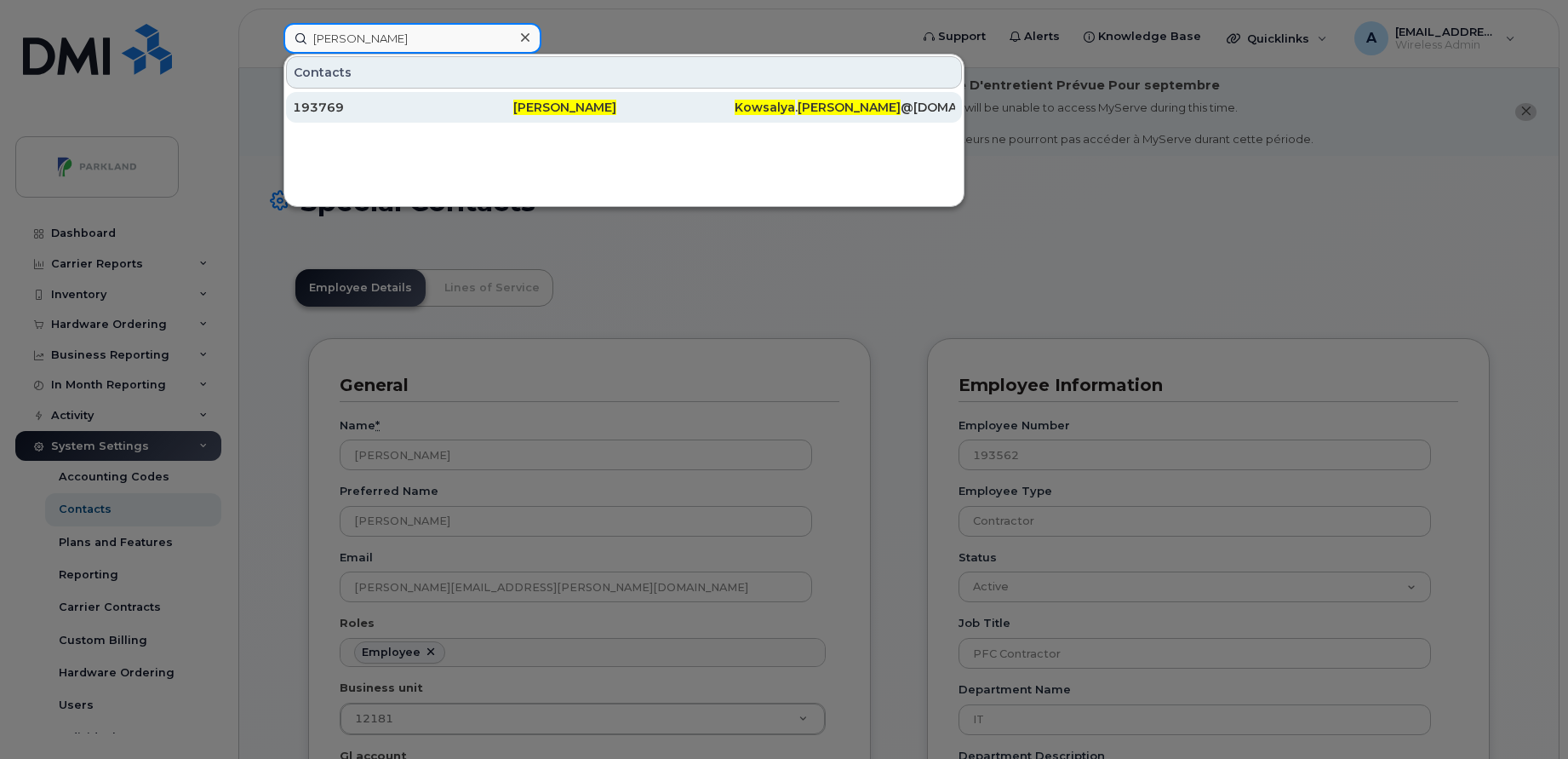
type input "[PERSON_NAME]"
click at [710, 100] on div "[PERSON_NAME]" at bounding box center [624, 107] width 220 height 17
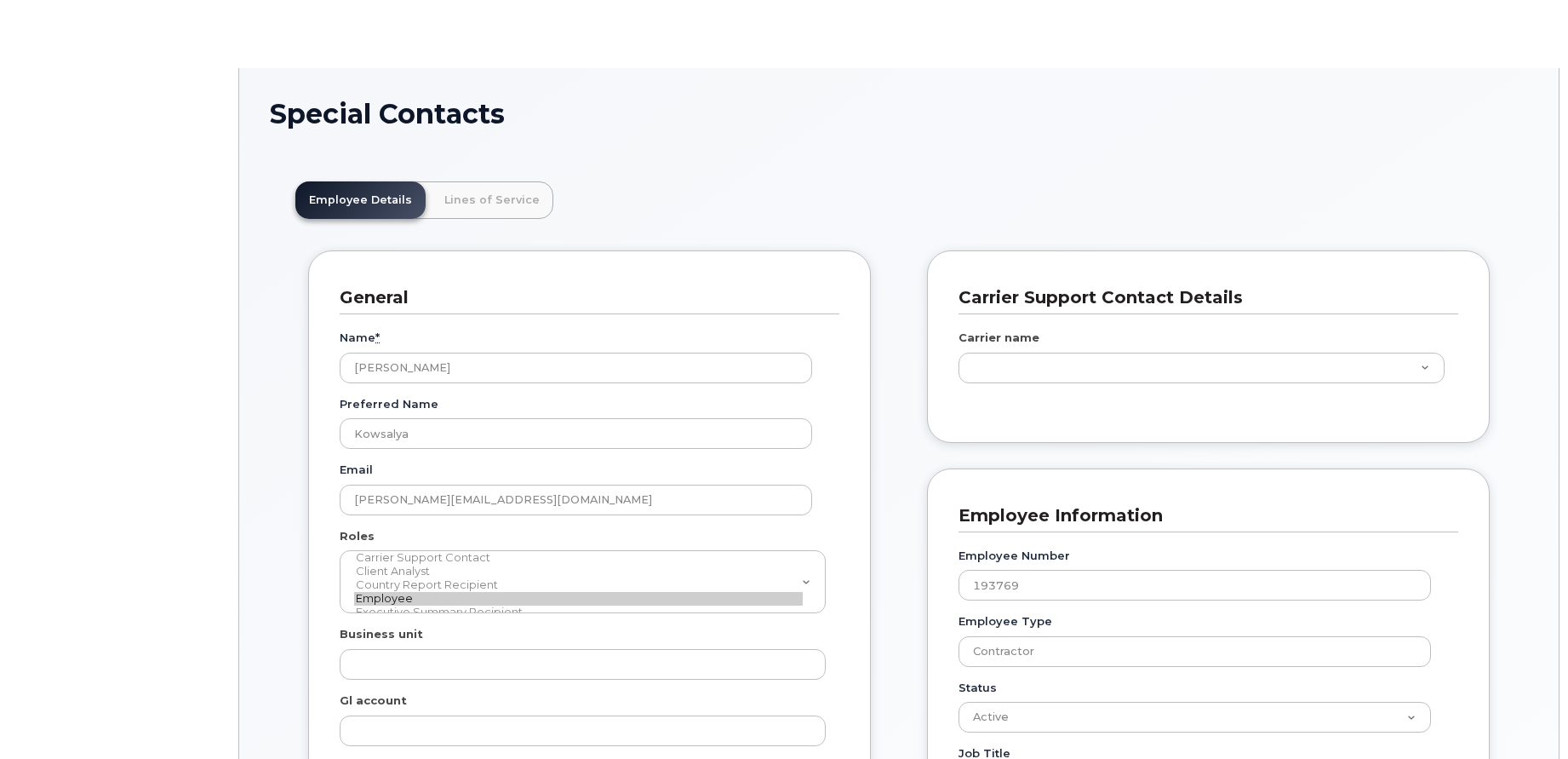
scroll to position [51, 0]
type input "22507239"
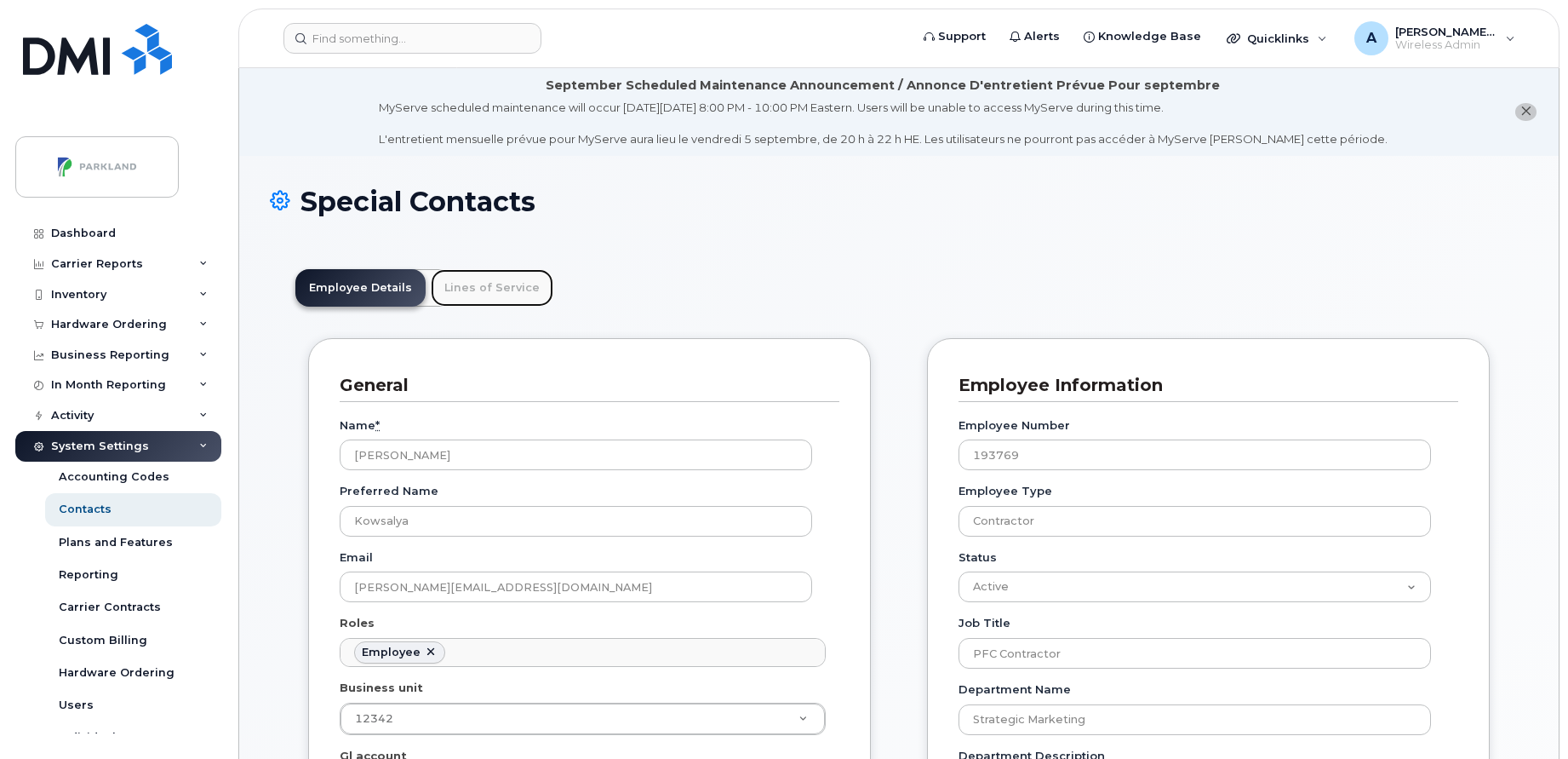
click at [473, 287] on link "Lines of Service" at bounding box center [492, 288] width 123 height 37
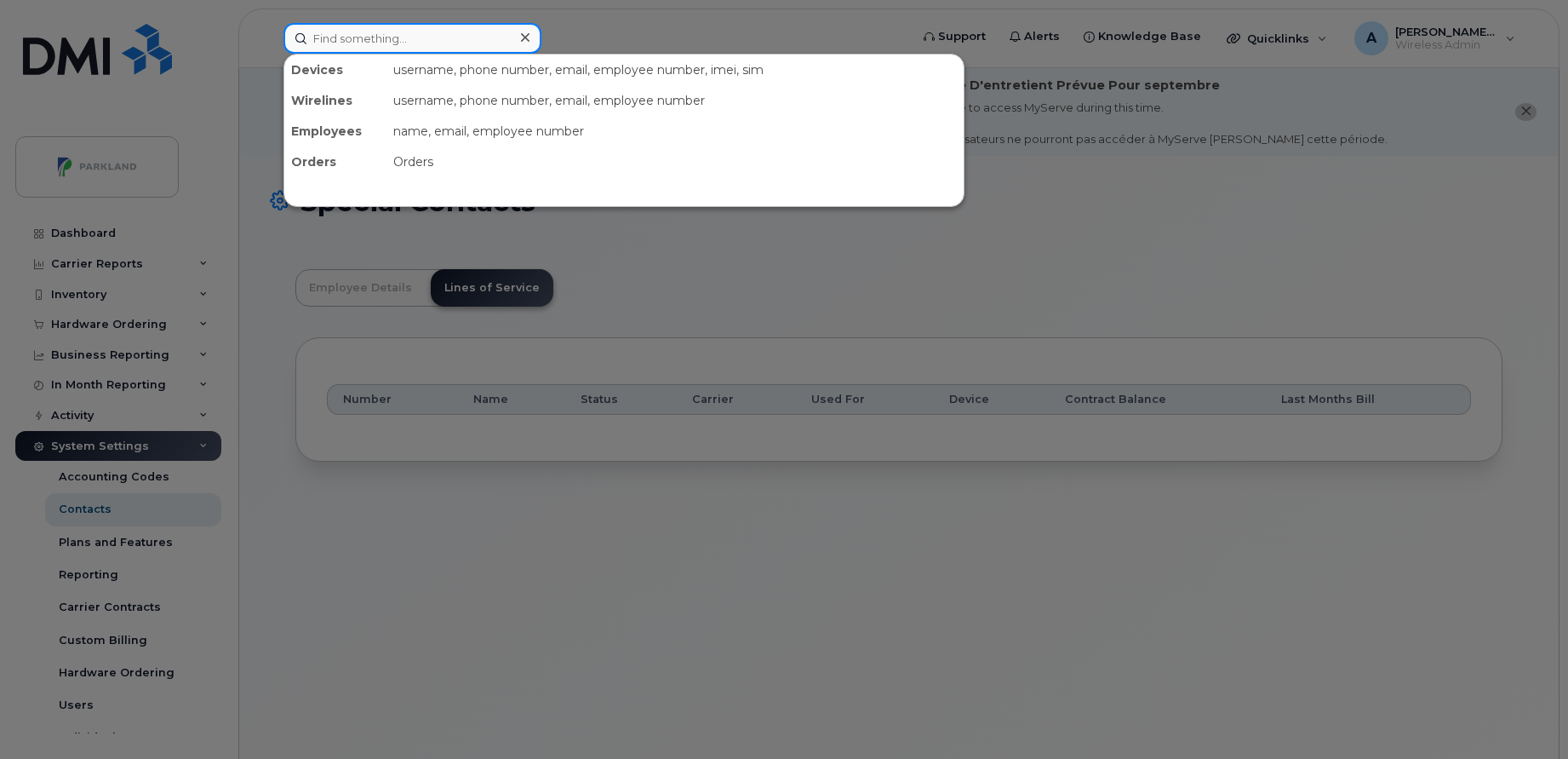
click at [434, 40] on input at bounding box center [412, 38] width 258 height 30
paste input "[PERSON_NAME]"
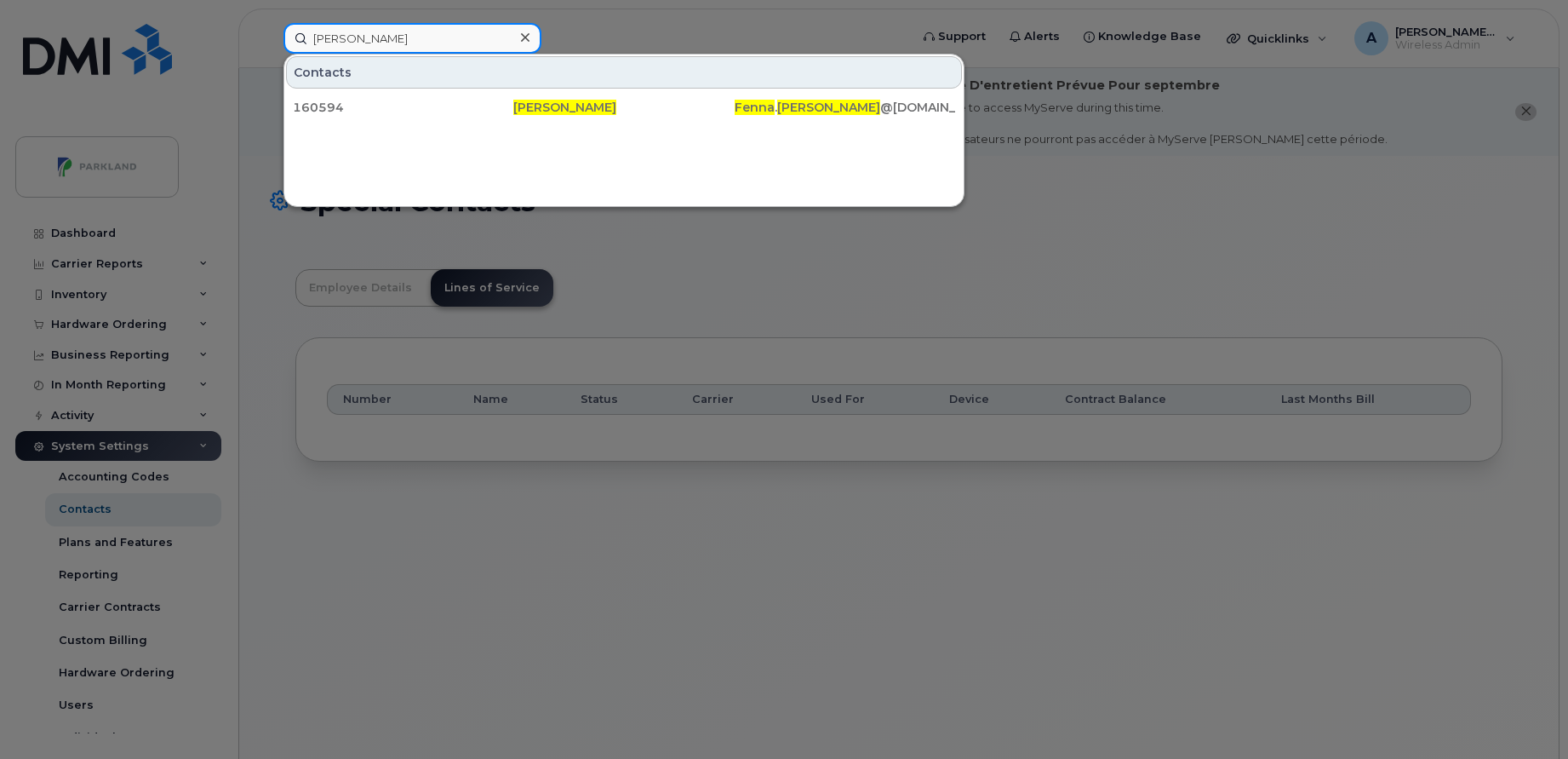
paste input "Dinesh Kumar"
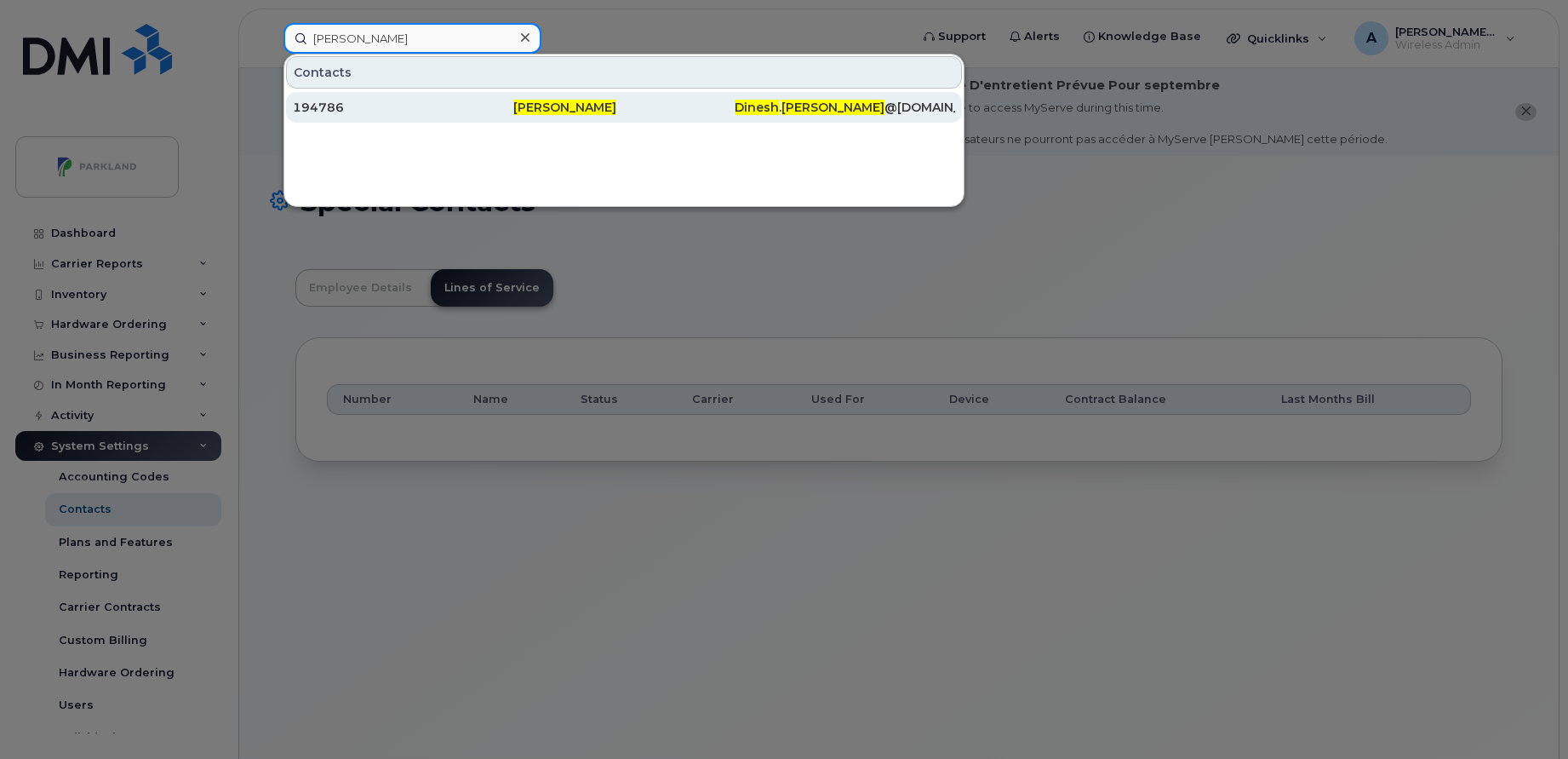
paste input "ean Brown"
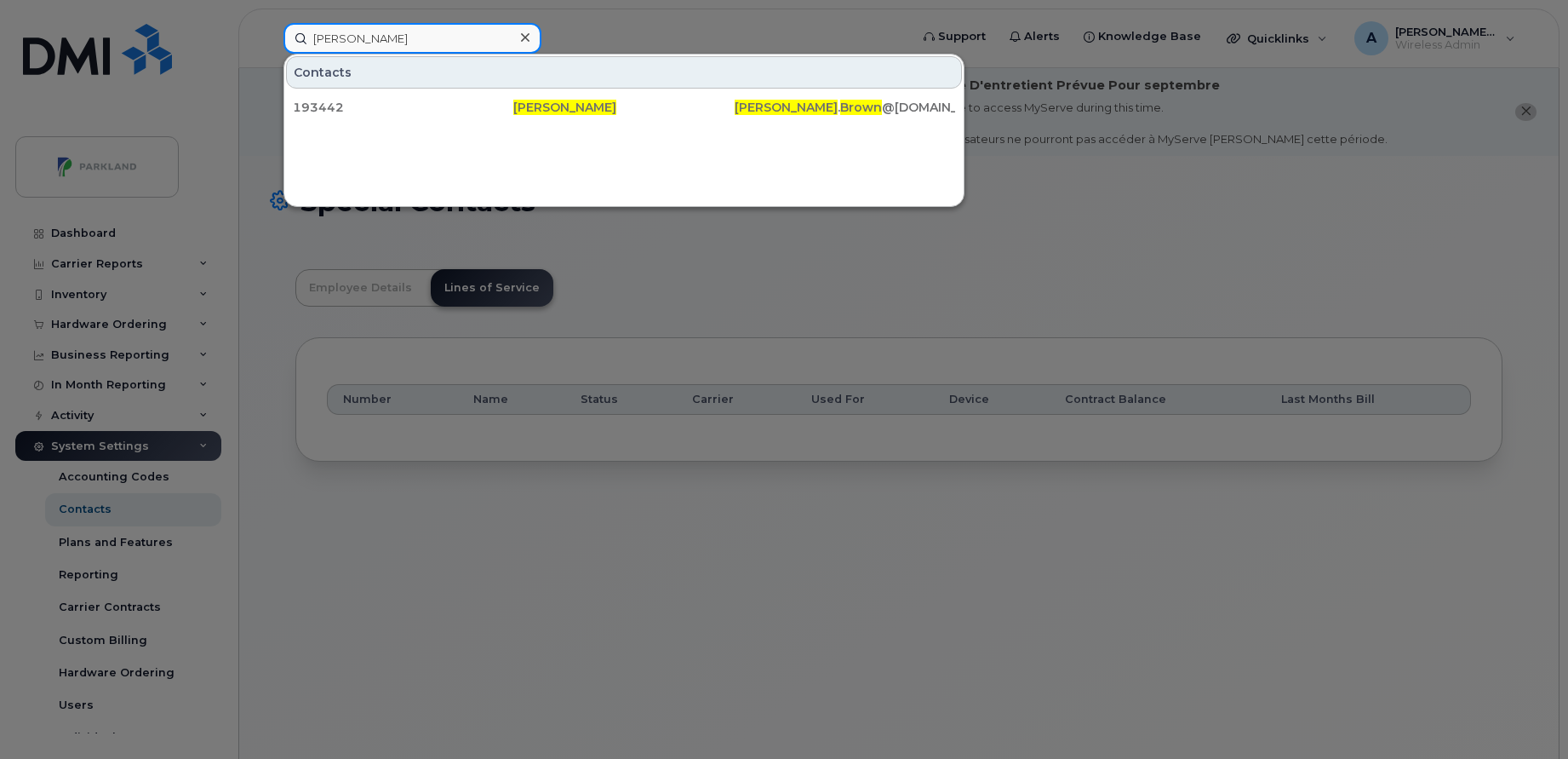
paste input "John Reyes"
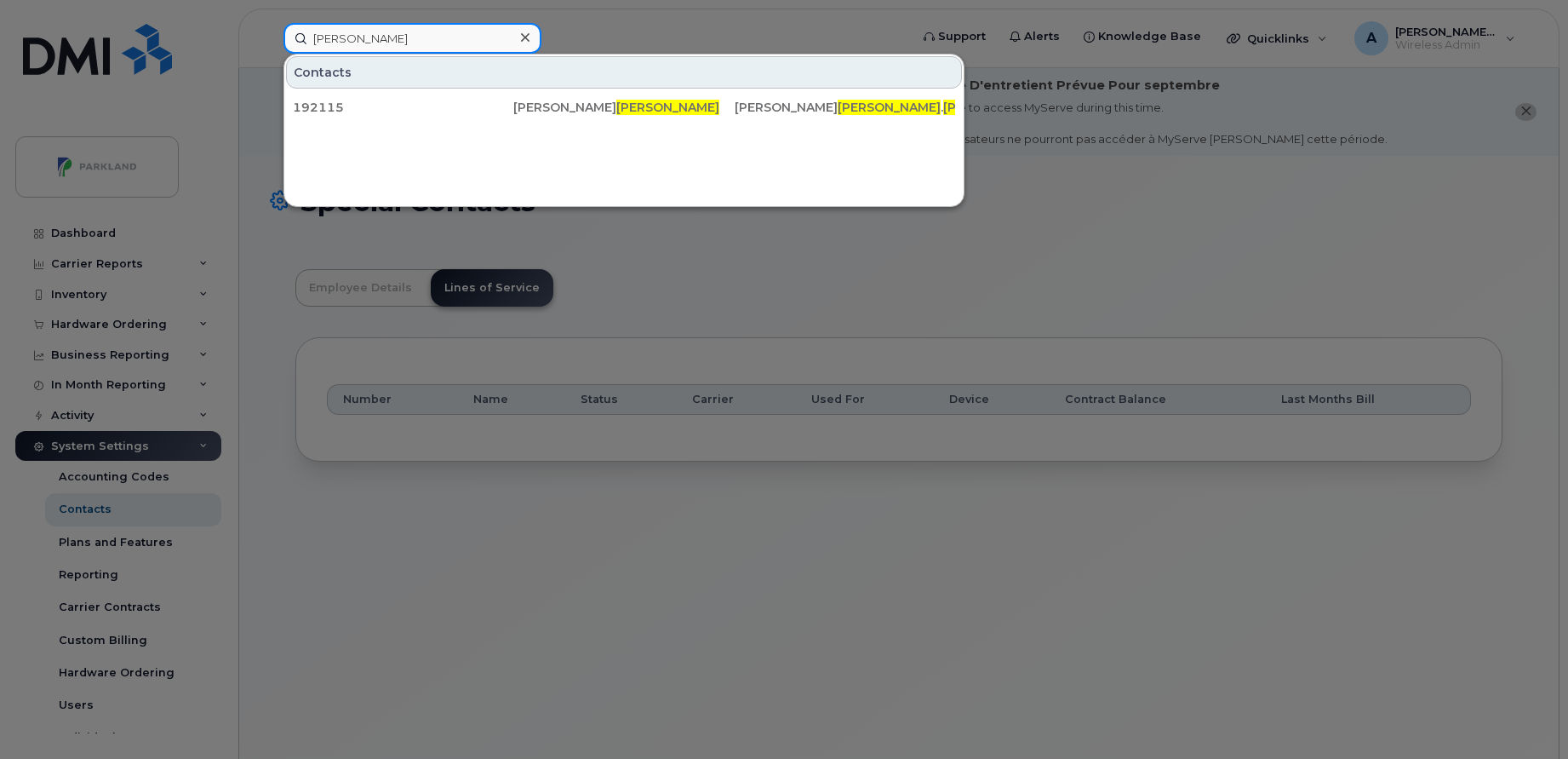
paste input "Colleen Beauregard"
paste input "Arjun Singh"
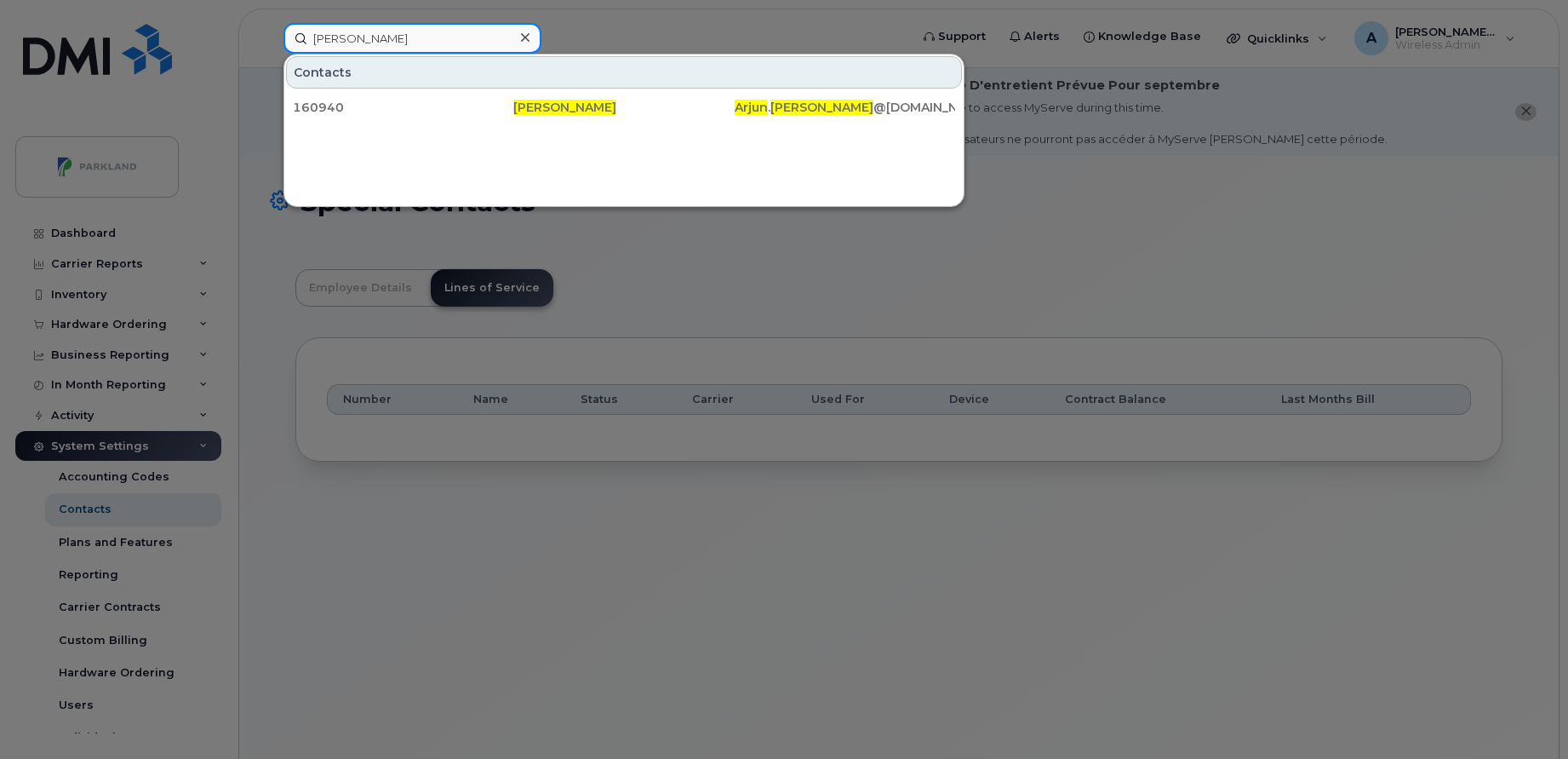
paste input "nn Chevalier"
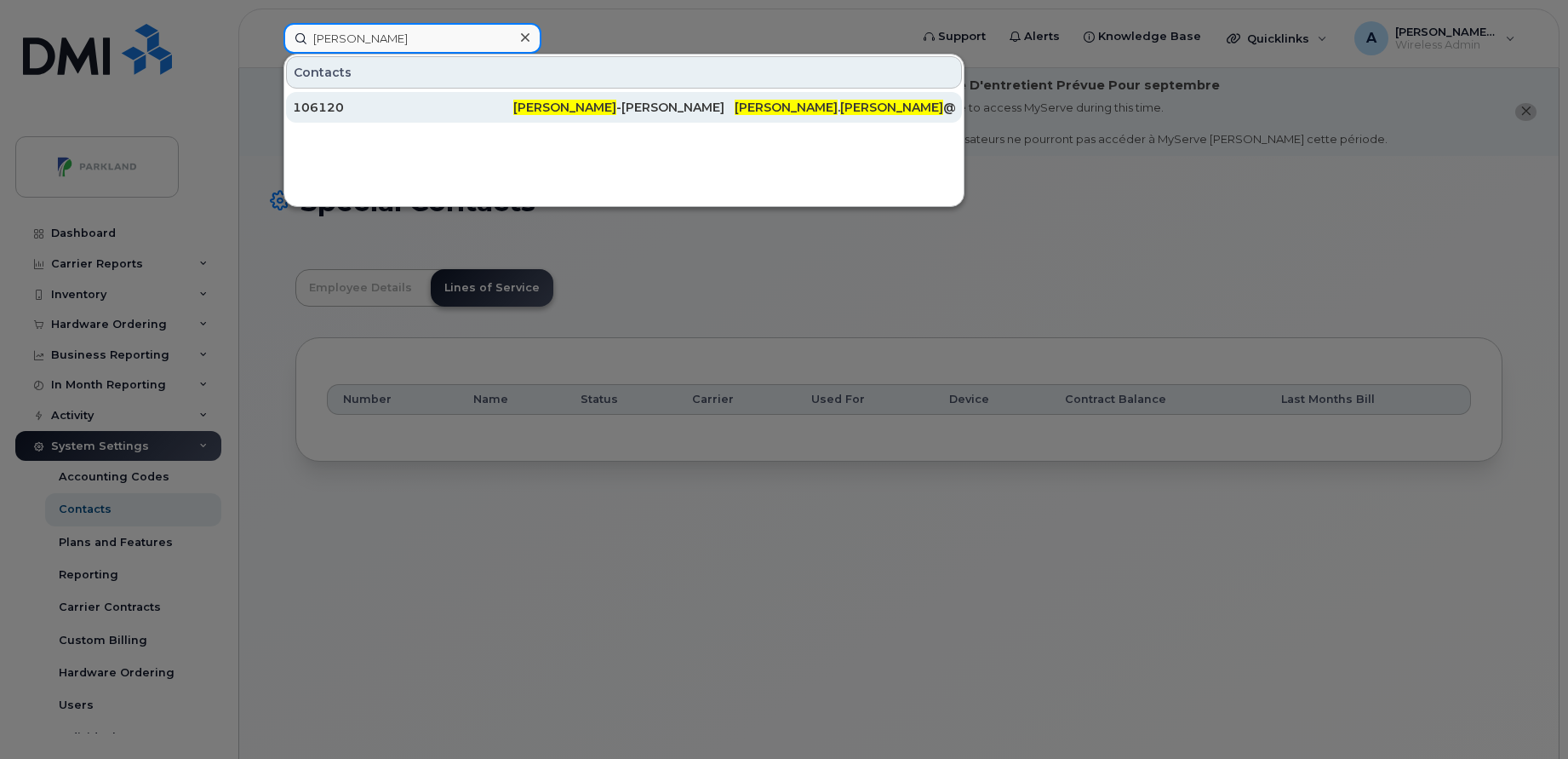
type input "Ann Chevalier"
click at [487, 102] on div "106120" at bounding box center [403, 107] width 220 height 17
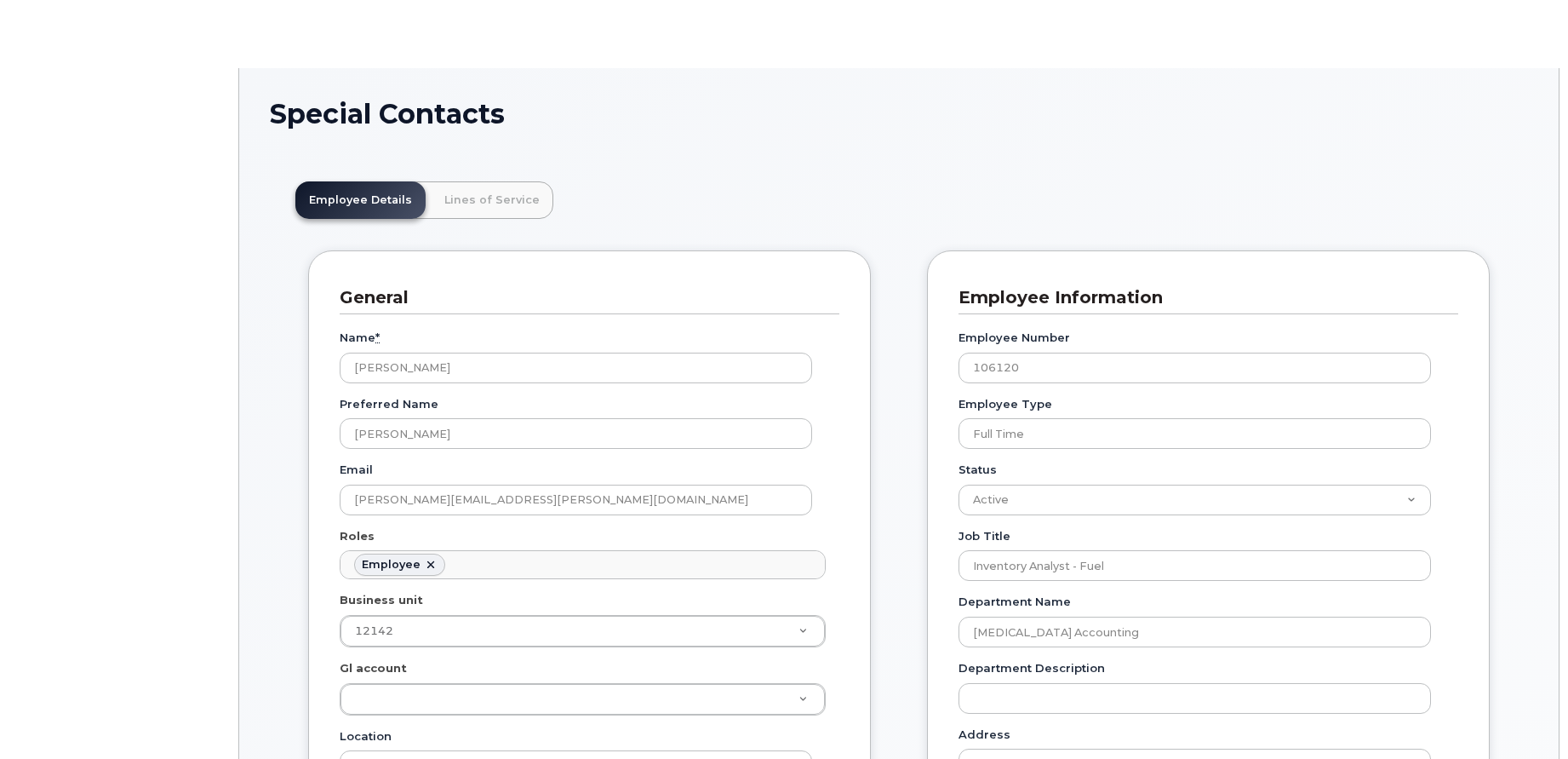
click at [497, 208] on link "Lines of Service" at bounding box center [492, 200] width 123 height 37
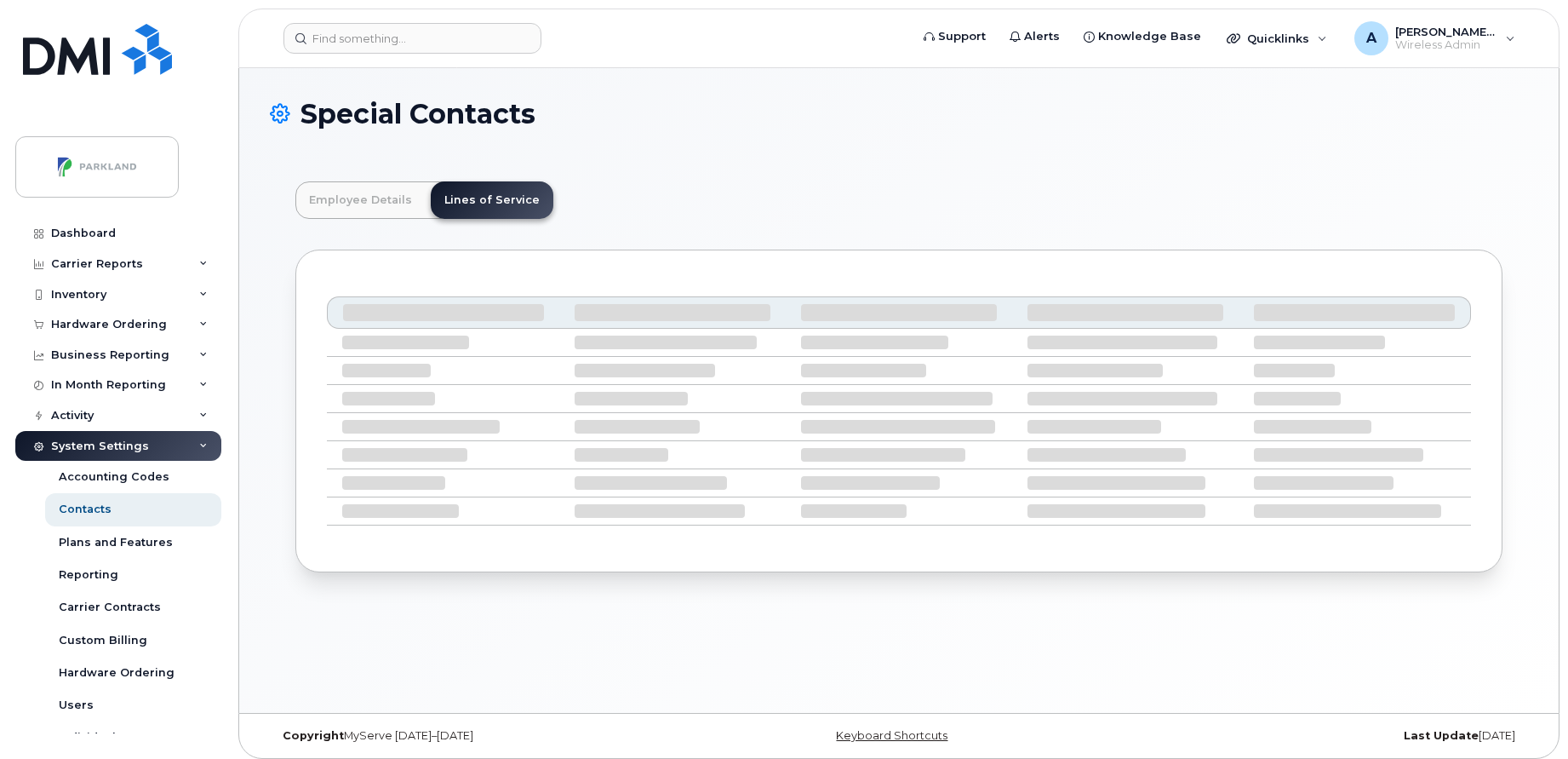
scroll to position [58, 0]
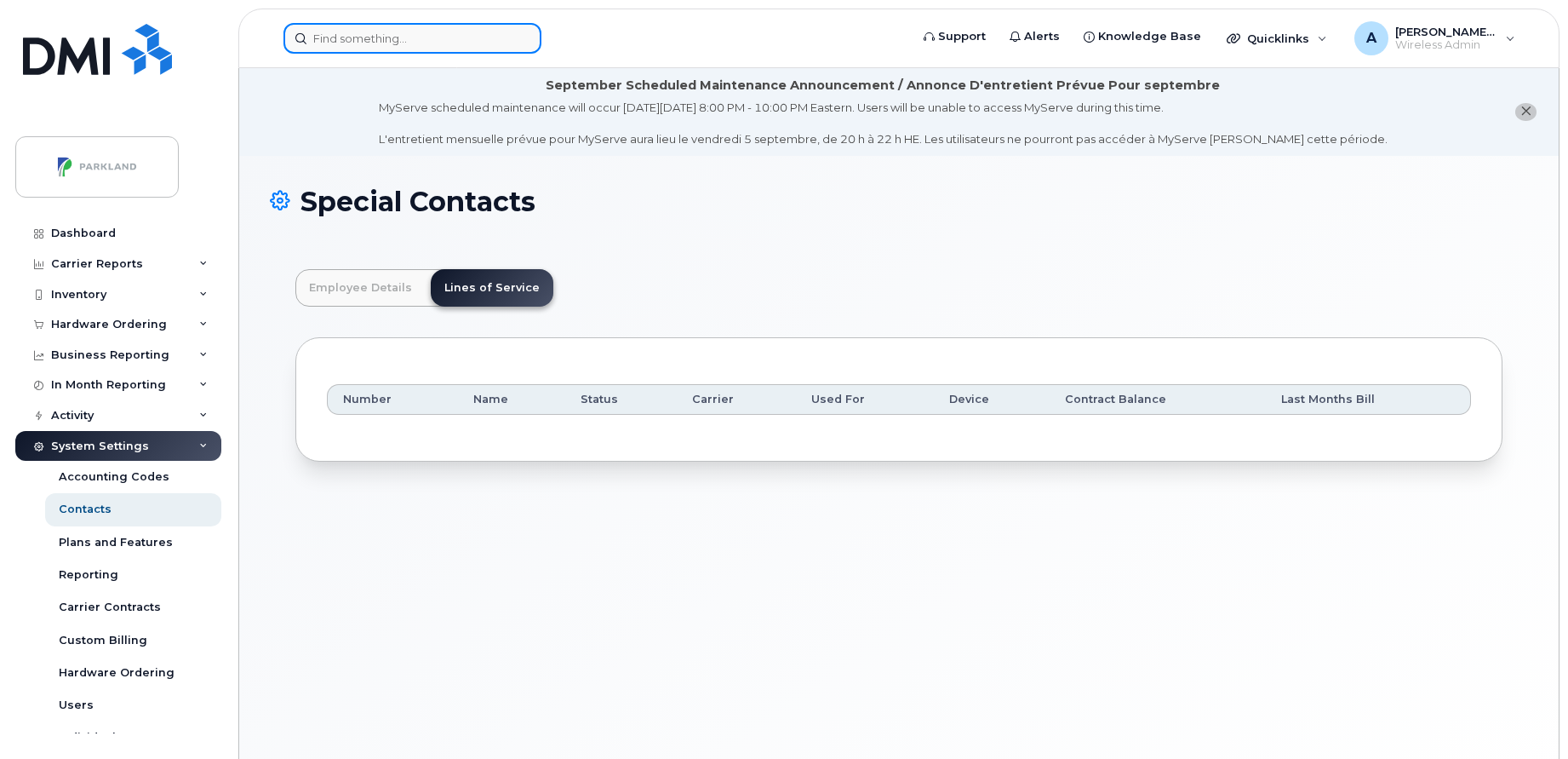
click at [406, 30] on input at bounding box center [412, 38] width 258 height 30
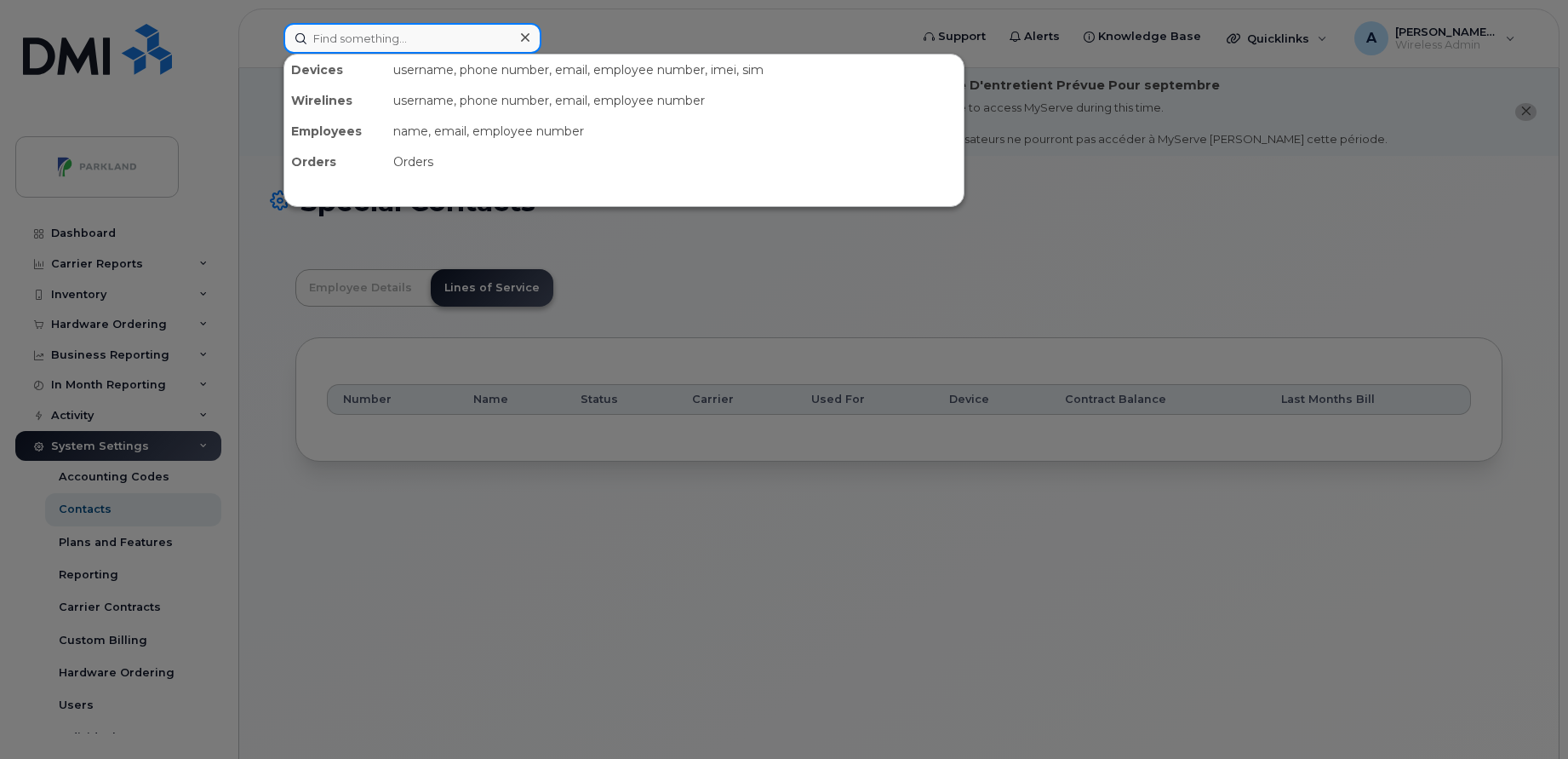
paste input "Lisa Perez"
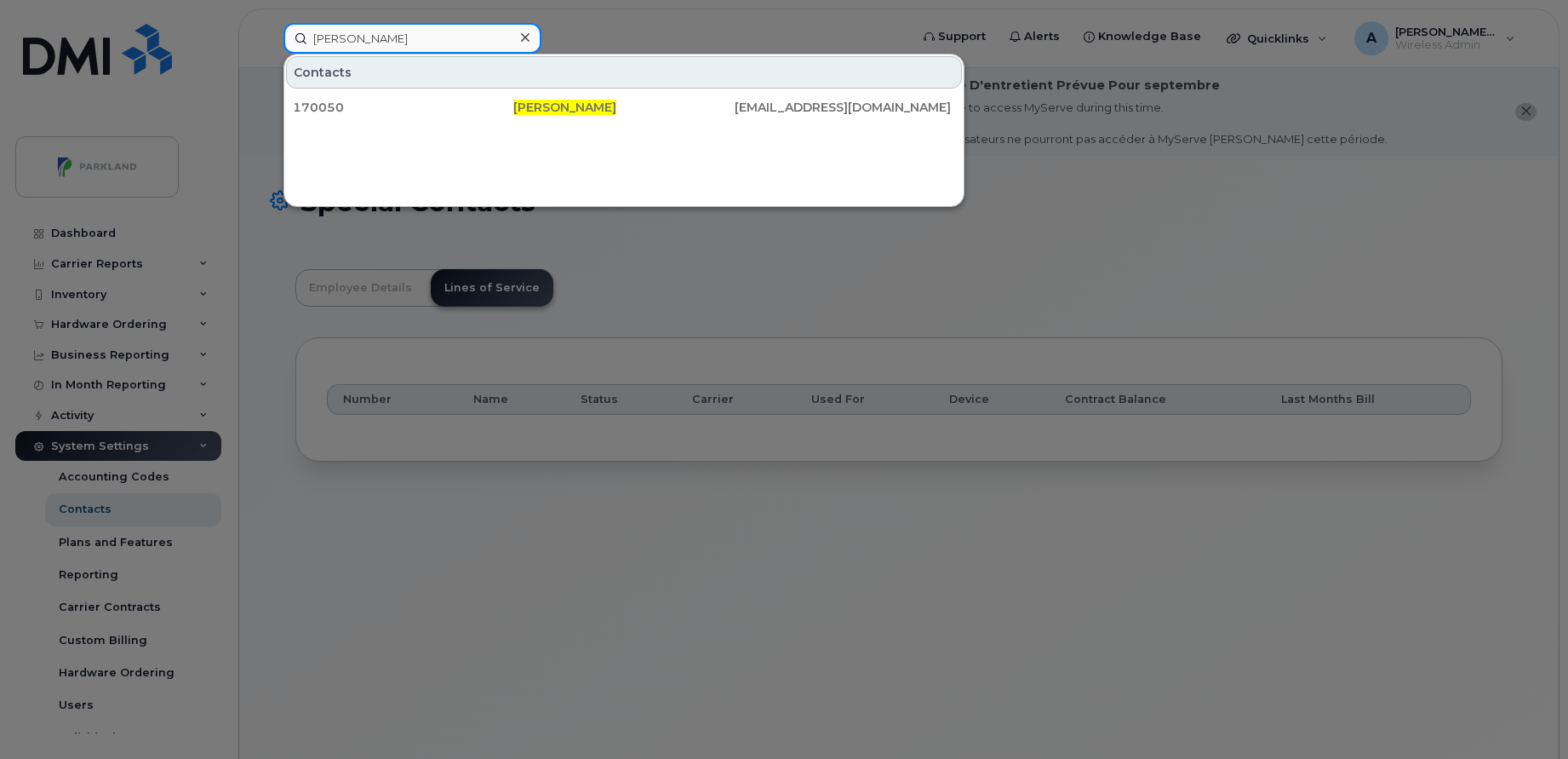
type input "Lisa Perez"
click at [407, 283] on div at bounding box center [784, 380] width 1568 height 759
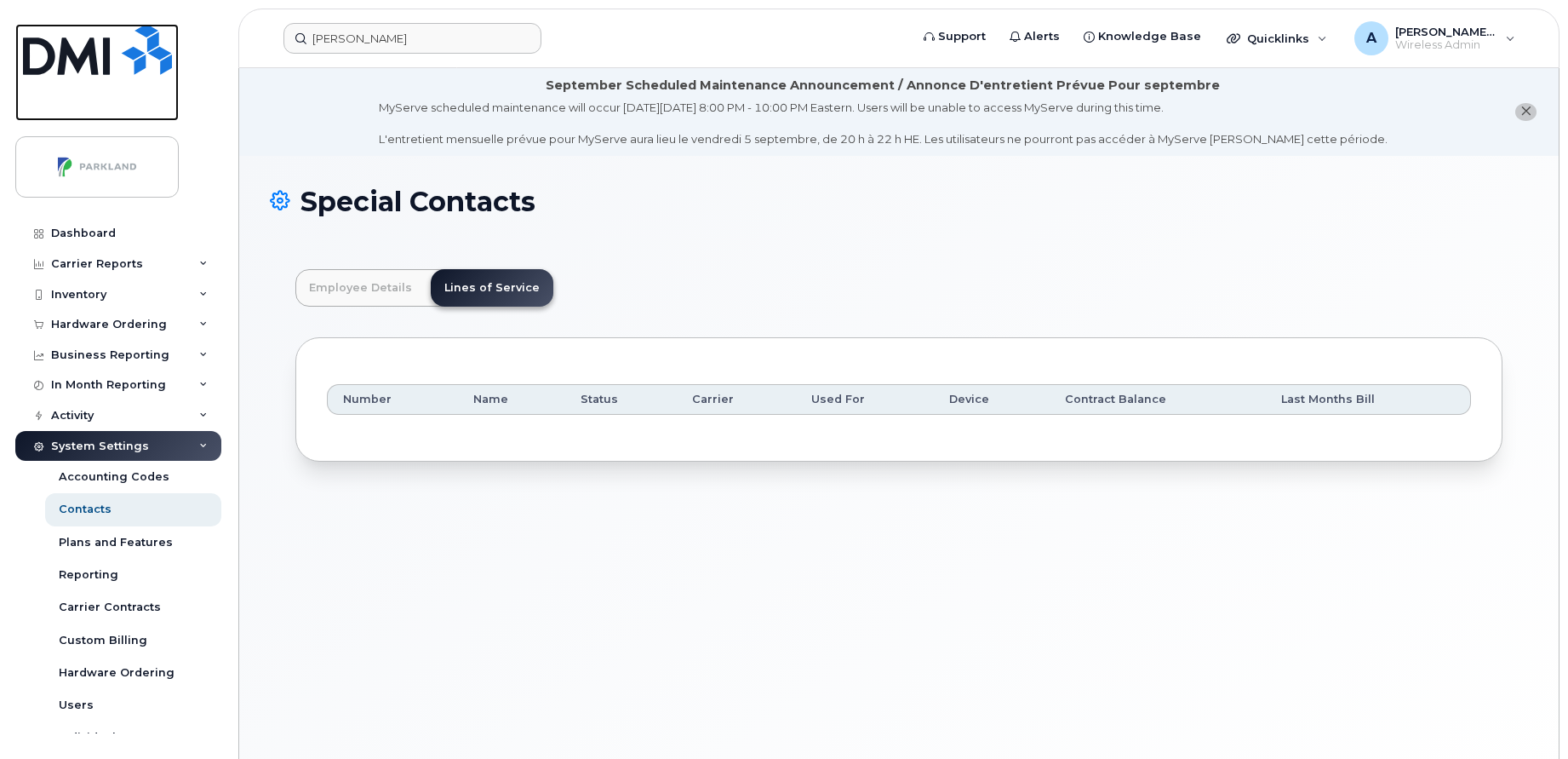
click at [52, 56] on img at bounding box center [98, 49] width 149 height 51
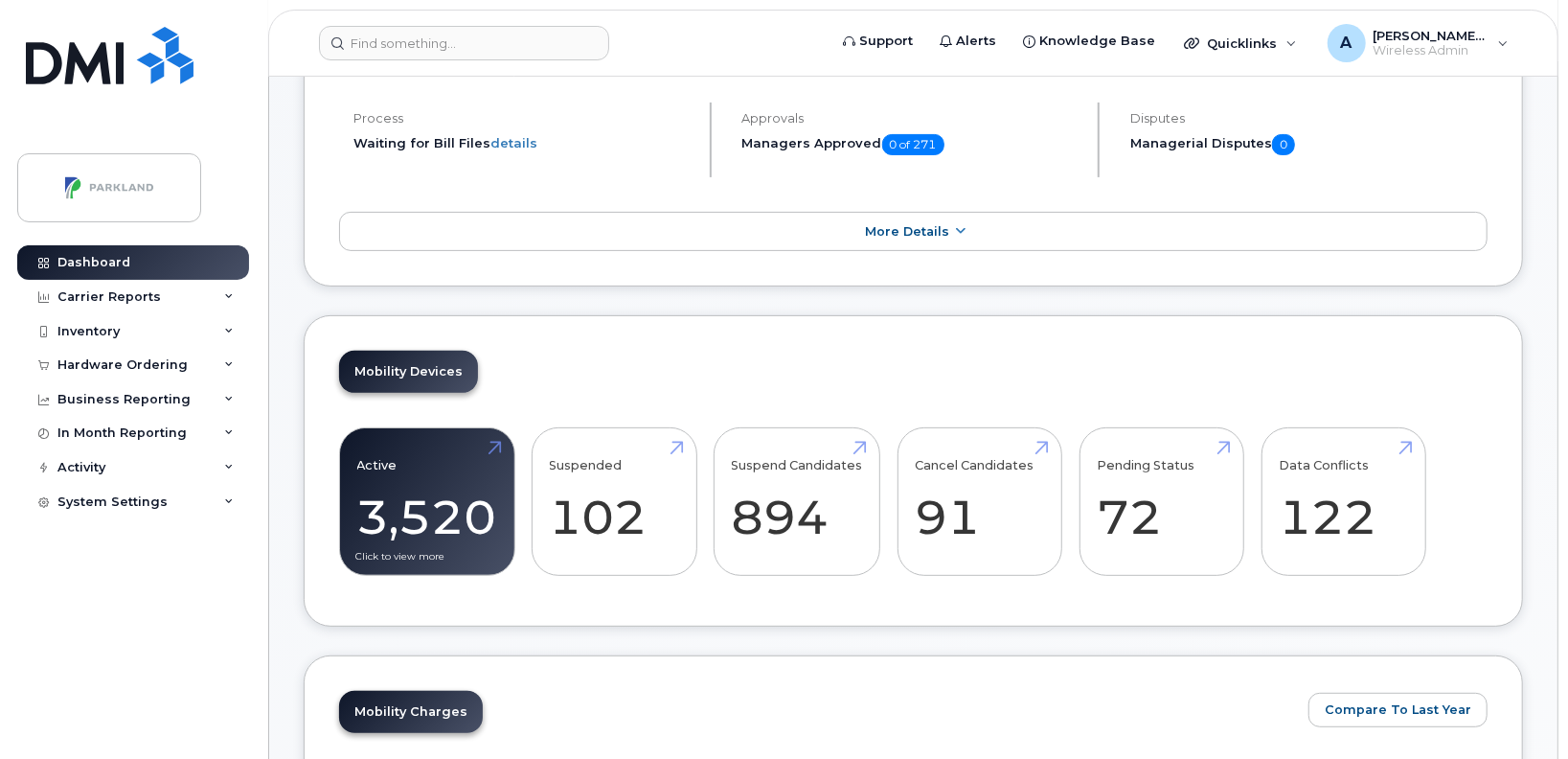
scroll to position [285, 0]
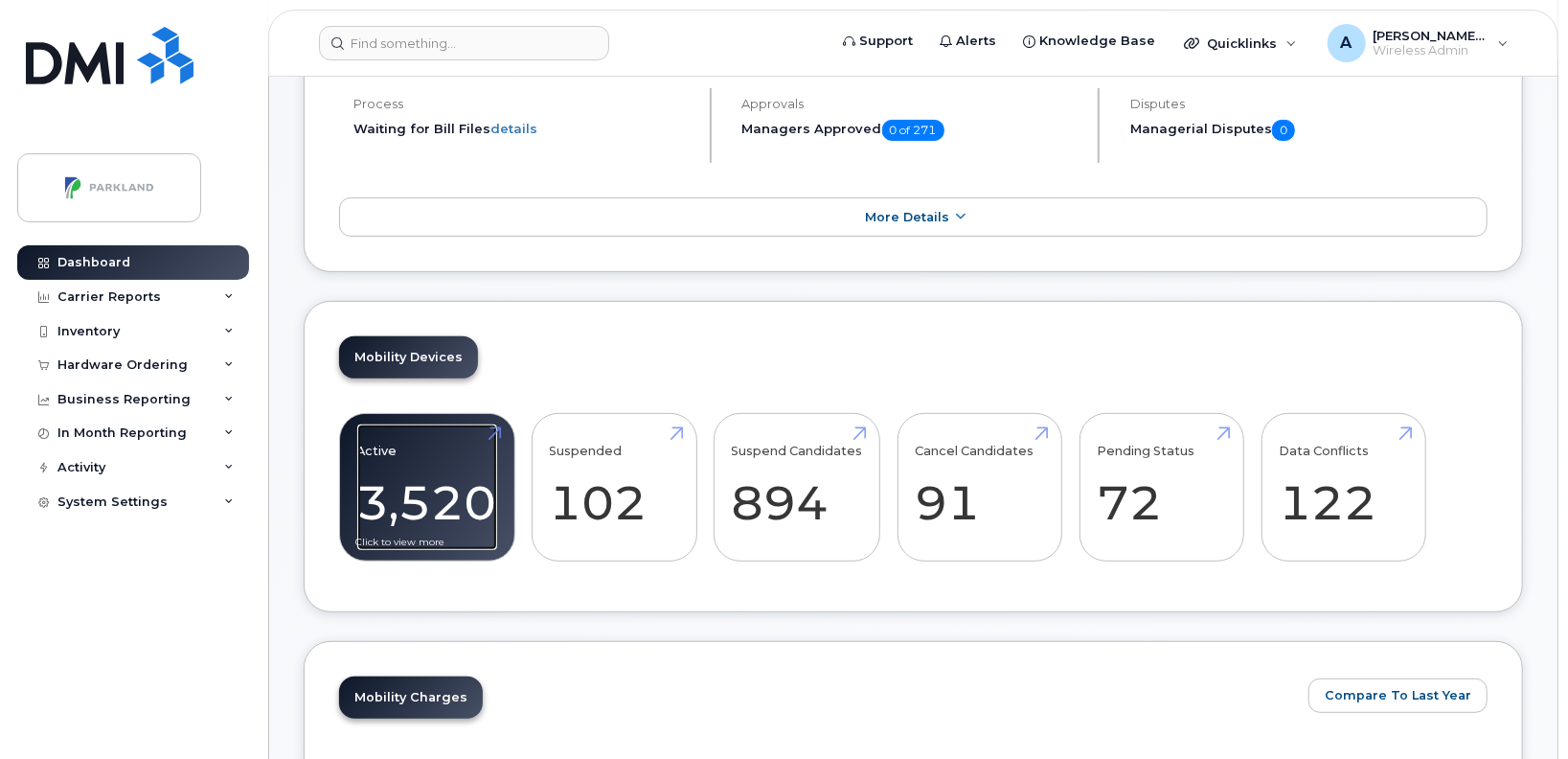
click at [430, 497] on link "Active 3,520 -33%" at bounding box center [427, 487] width 140 height 126
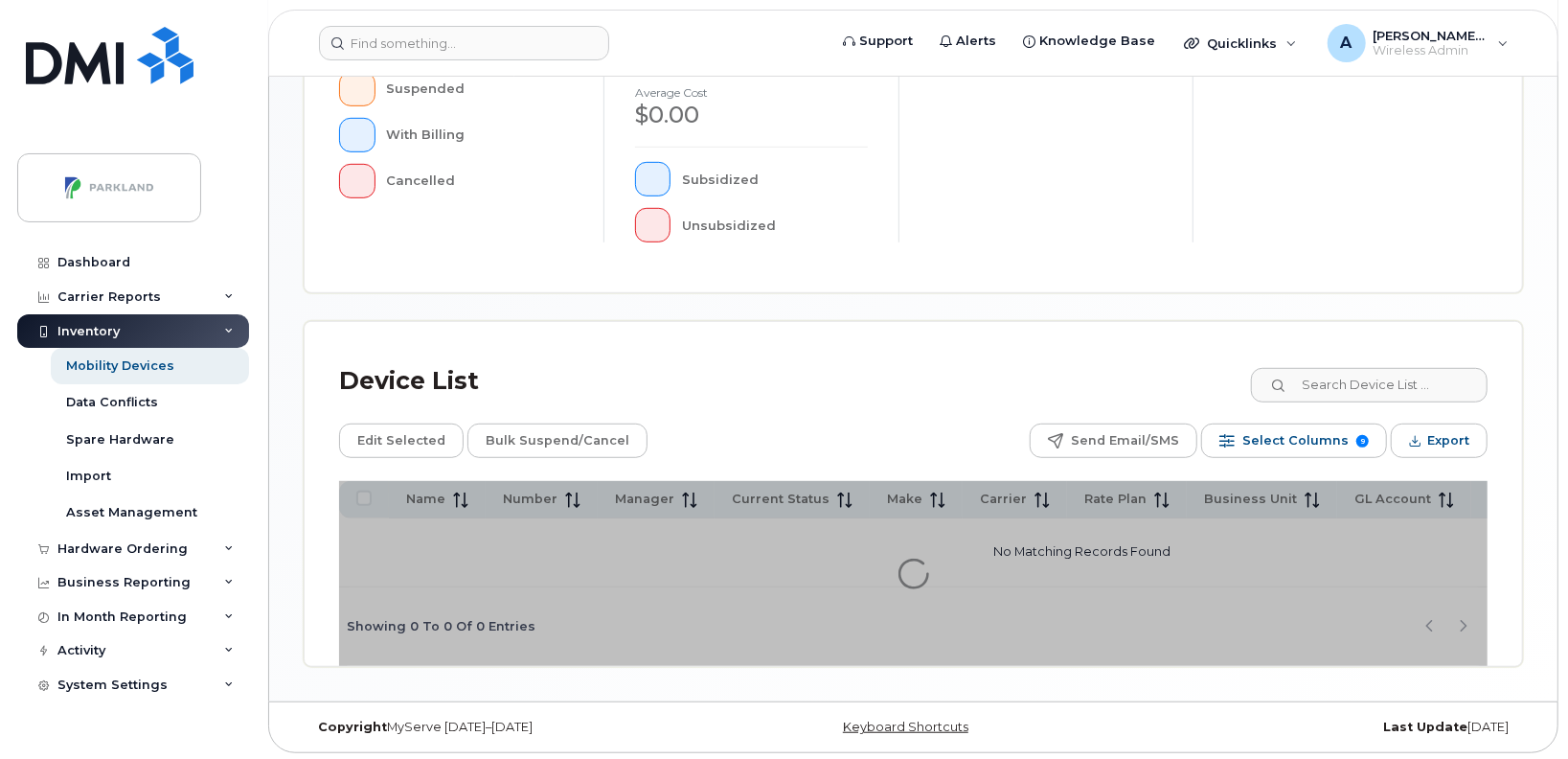
scroll to position [636, 0]
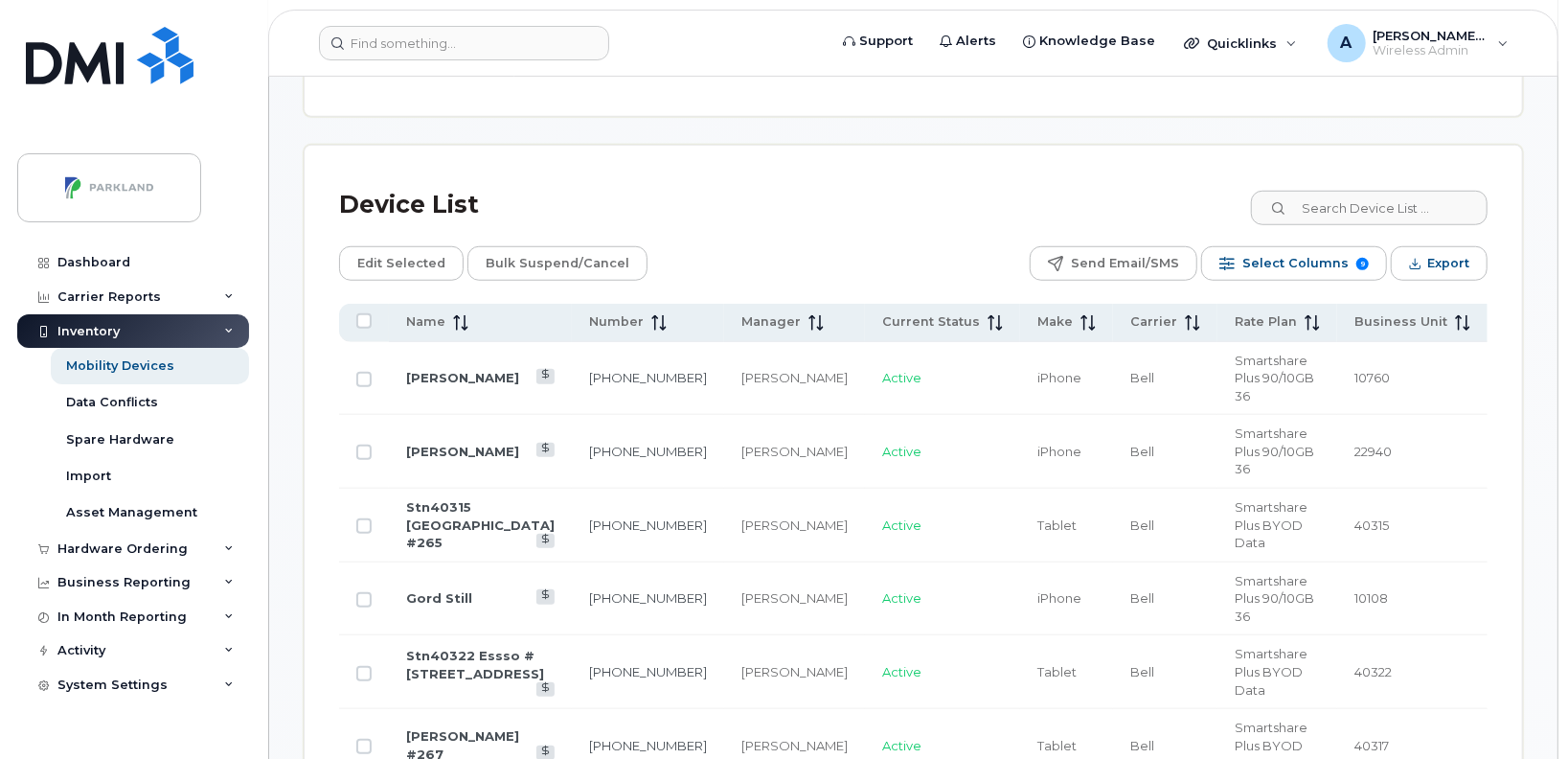
scroll to position [904, 0]
click at [1460, 266] on span "Export" at bounding box center [1449, 263] width 42 height 29
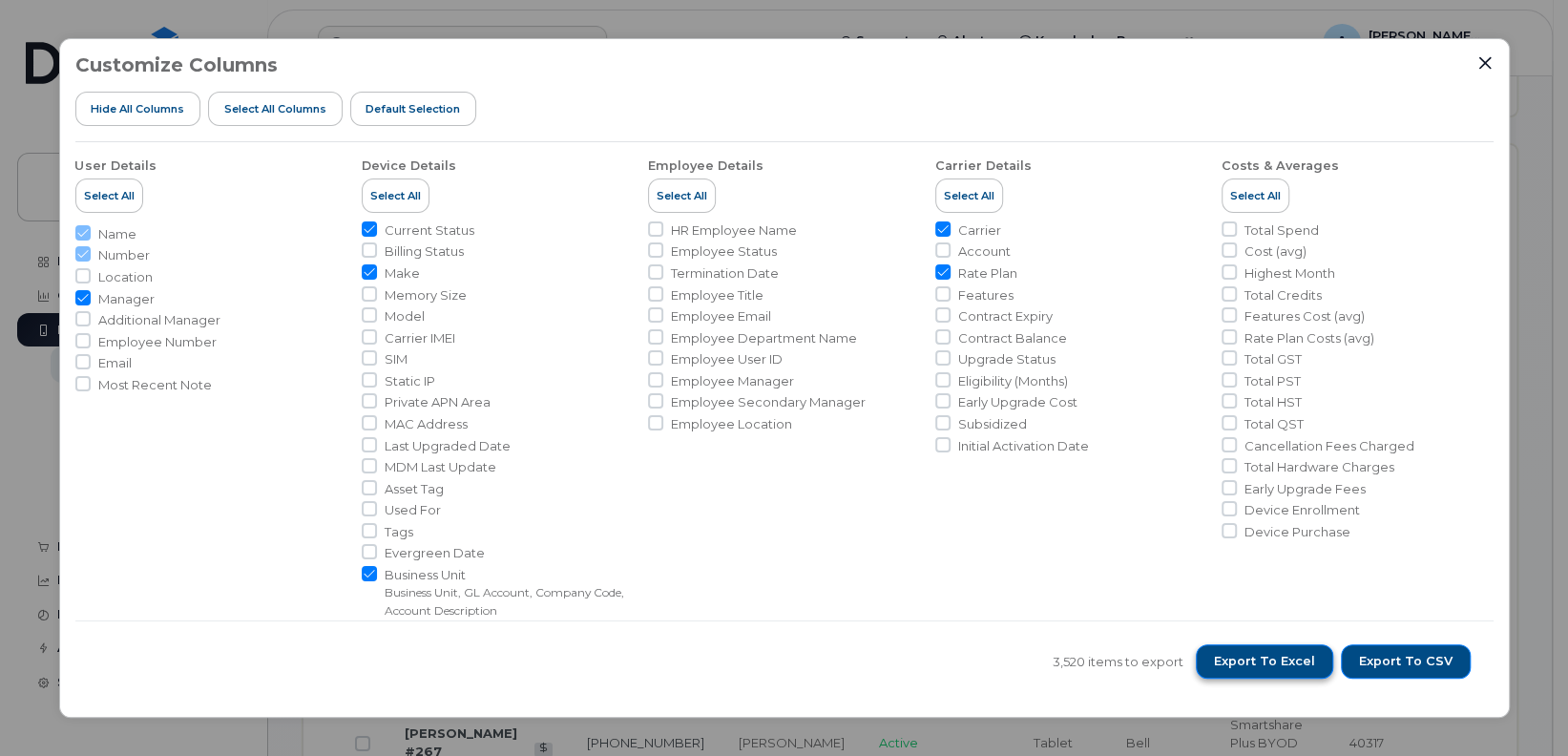
click at [1308, 656] on span "Export to Excel" at bounding box center [1265, 660] width 102 height 17
click at [385, 312] on span "Model" at bounding box center [404, 316] width 40 height 18
click at [377, 312] on input "Model" at bounding box center [369, 314] width 15 height 15
checkbox input "true"
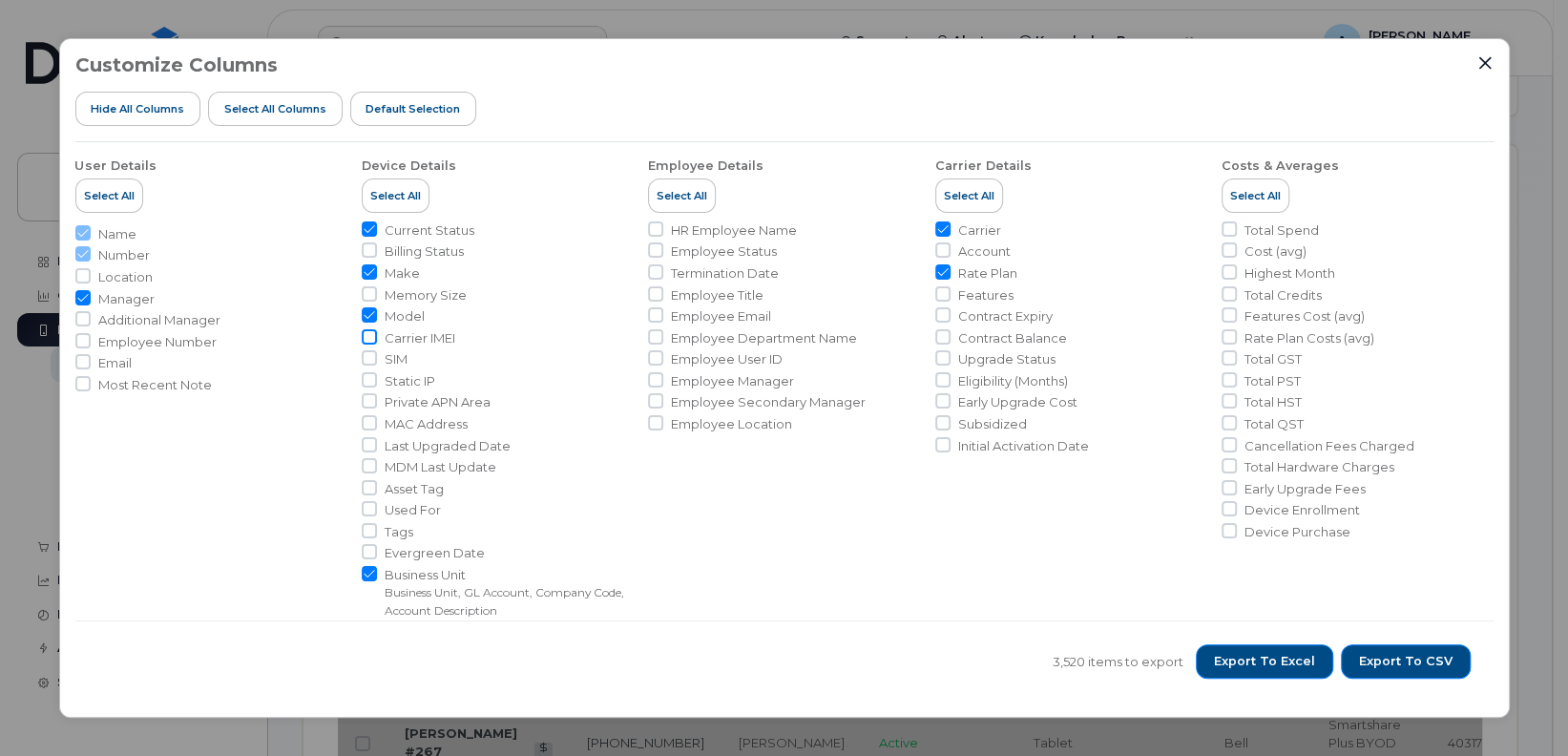
click at [372, 332] on input "Carrier IMEI" at bounding box center [369, 337] width 15 height 15
checkbox input "true"
click at [372, 356] on input "SIM" at bounding box center [369, 358] width 15 height 15
checkbox input "true"
click at [1514, 514] on div "Customize Columns Hide All Columns Select all Columns Default Selection User De…" at bounding box center [784, 378] width 1568 height 756
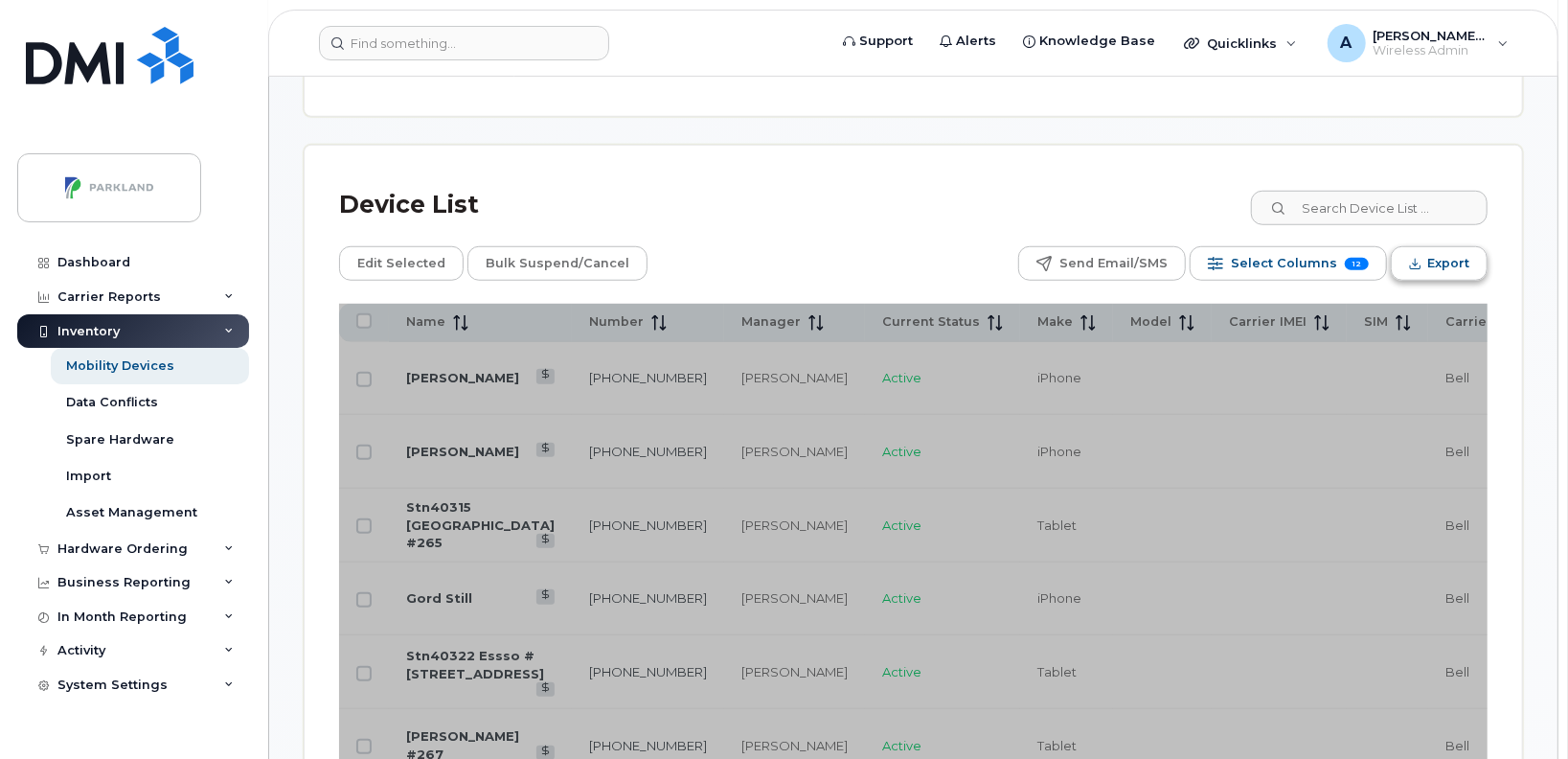
click at [1444, 267] on span "Export" at bounding box center [1449, 263] width 42 height 29
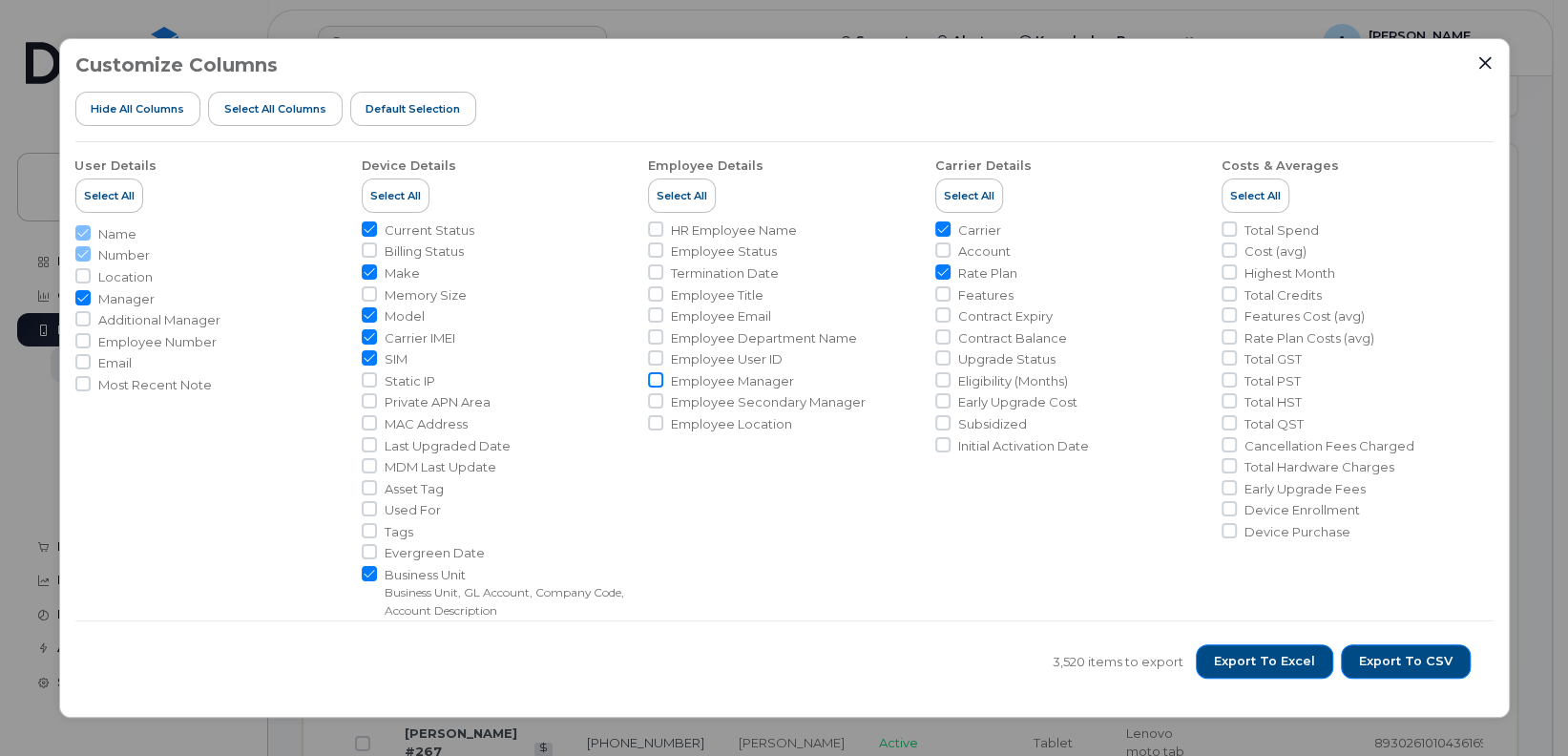
click at [656, 377] on input "Employee Manager" at bounding box center [655, 379] width 15 height 15
checkbox input "true"
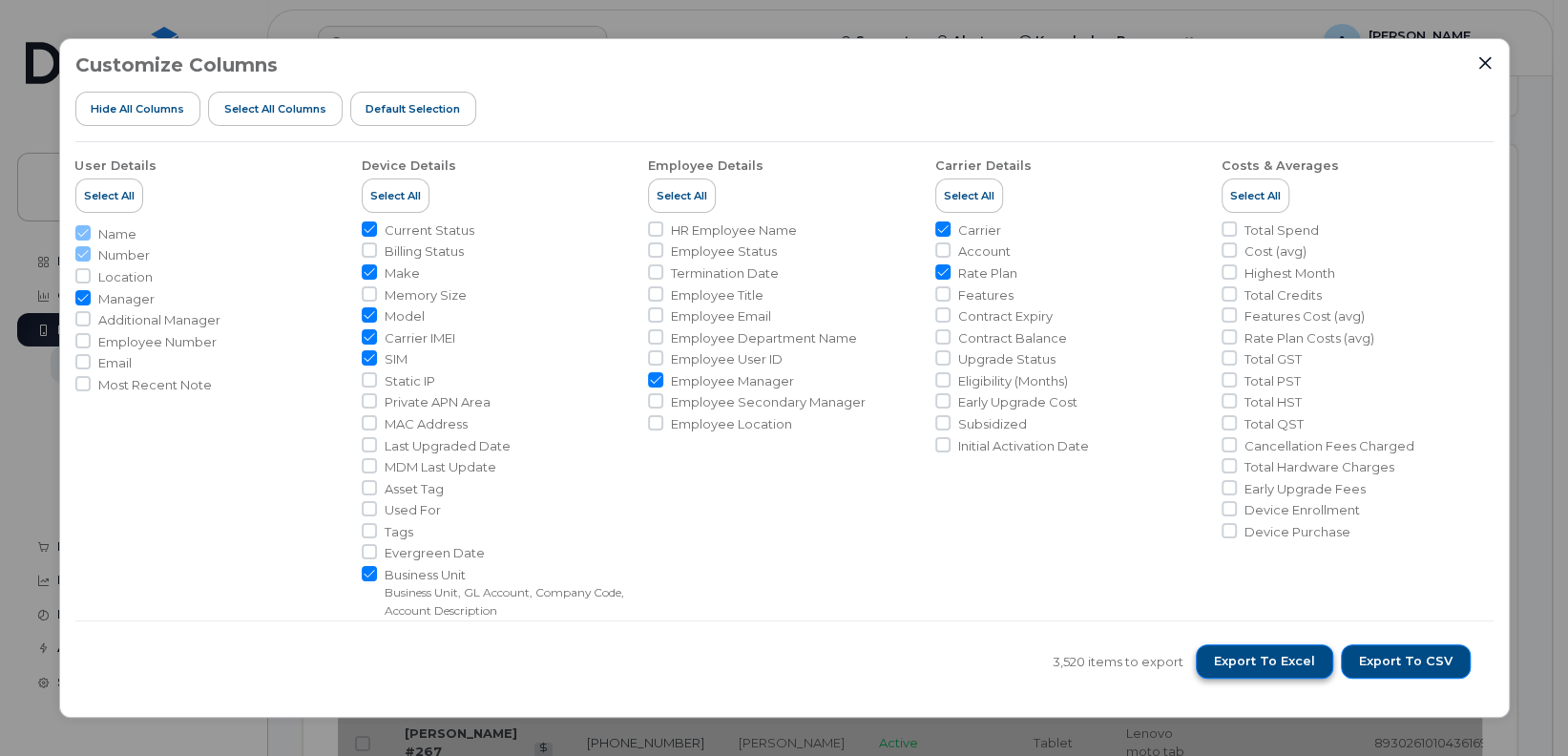
click at [1261, 671] on button "Export to Excel" at bounding box center [1264, 661] width 137 height 34
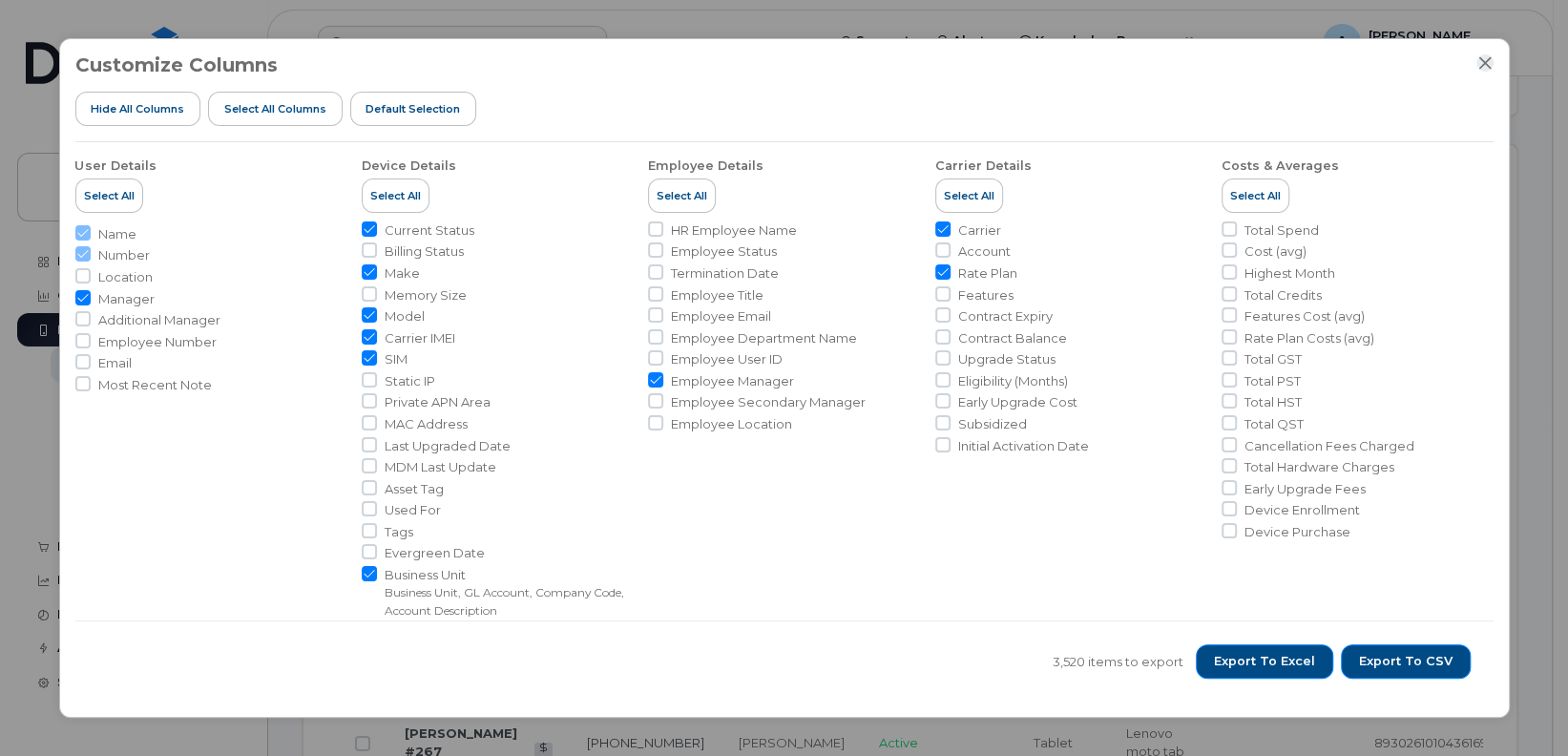
click at [1485, 68] on icon "Close" at bounding box center [1484, 63] width 15 height 15
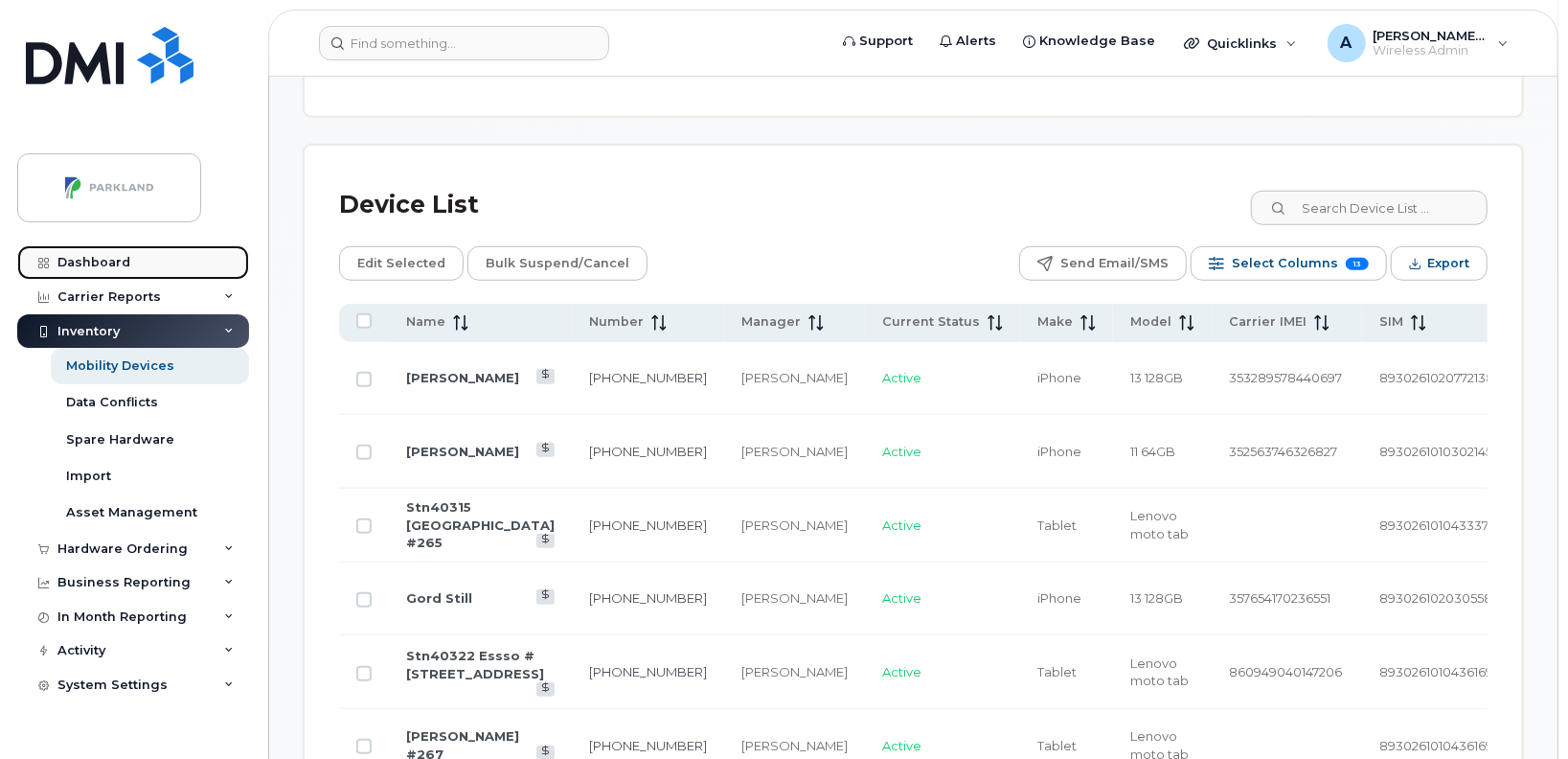
click at [80, 251] on link "Dashboard" at bounding box center [133, 262] width 232 height 34
